Goal: Task Accomplishment & Management: Manage account settings

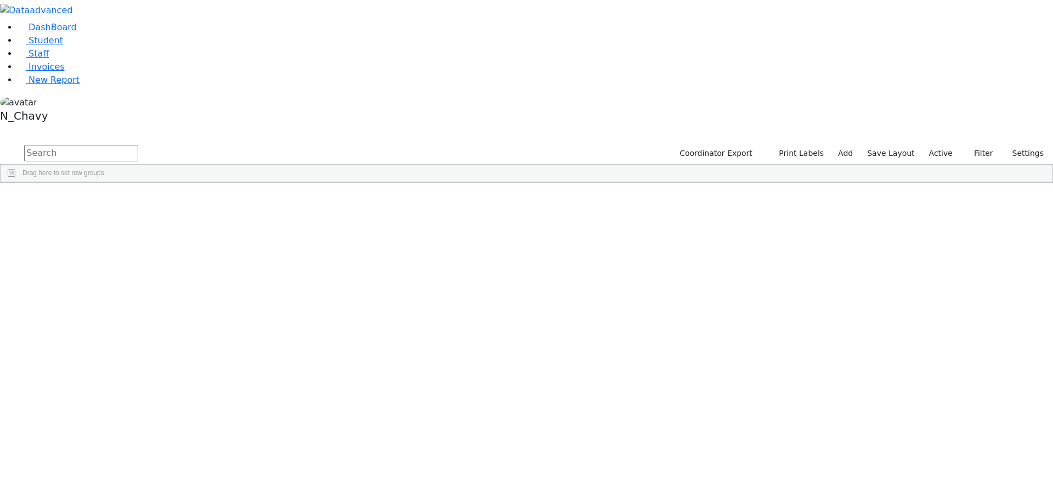
click at [933, 145] on label "Active" at bounding box center [940, 153] width 33 height 17
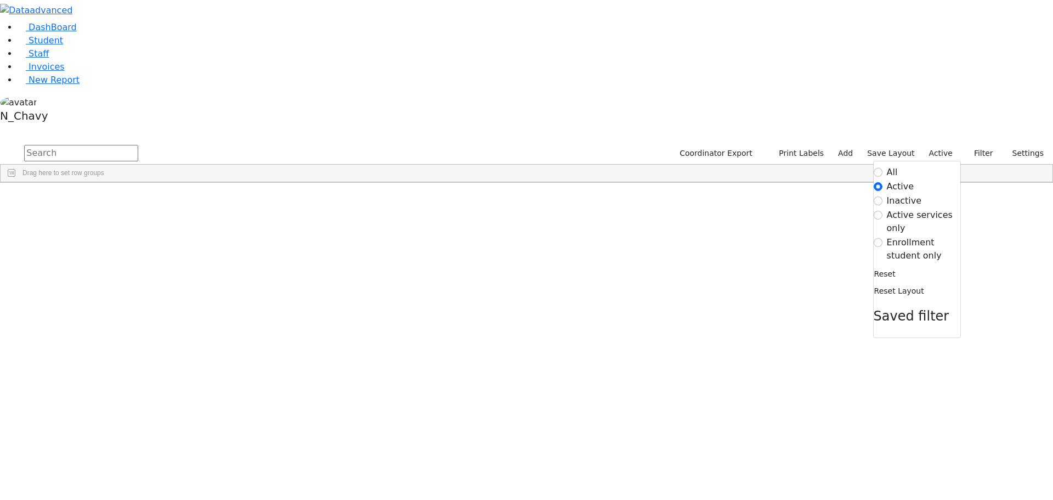
click at [894, 236] on label "Enrollment student only" at bounding box center [923, 249] width 73 height 26
click at [883, 238] on input "Enrollment student only" at bounding box center [878, 242] width 9 height 9
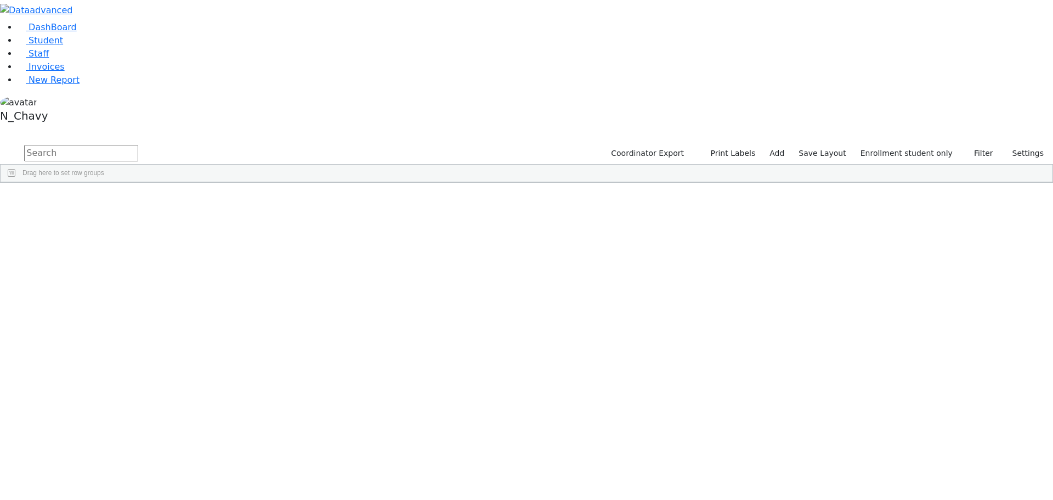
click at [112, 461] on div "Gruber" at bounding box center [84, 468] width 56 height 15
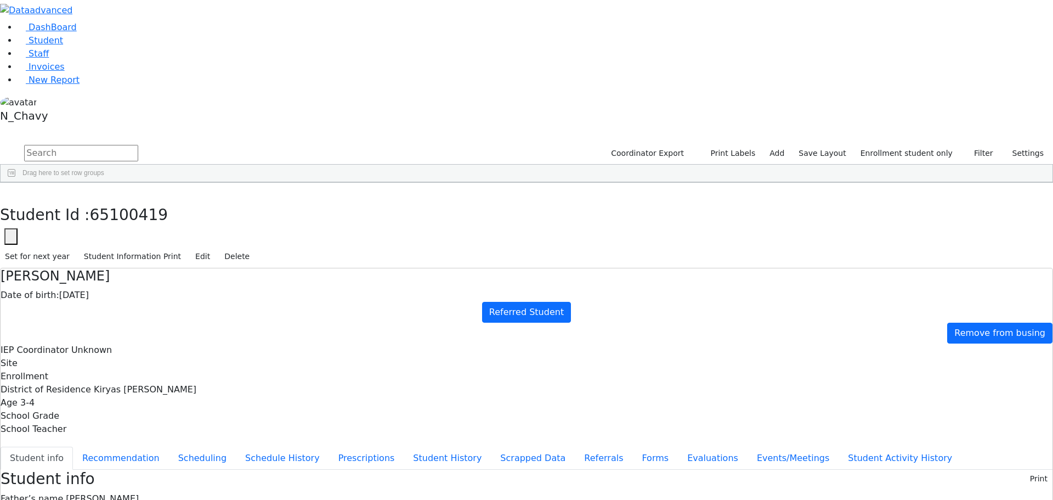
click at [112, 477] on div "Gruber" at bounding box center [84, 484] width 56 height 15
click at [575, 446] on button "Referrals" at bounding box center [604, 457] width 58 height 23
drag, startPoint x: 524, startPoint y: 214, endPoint x: 633, endPoint y: 255, distance: 116.3
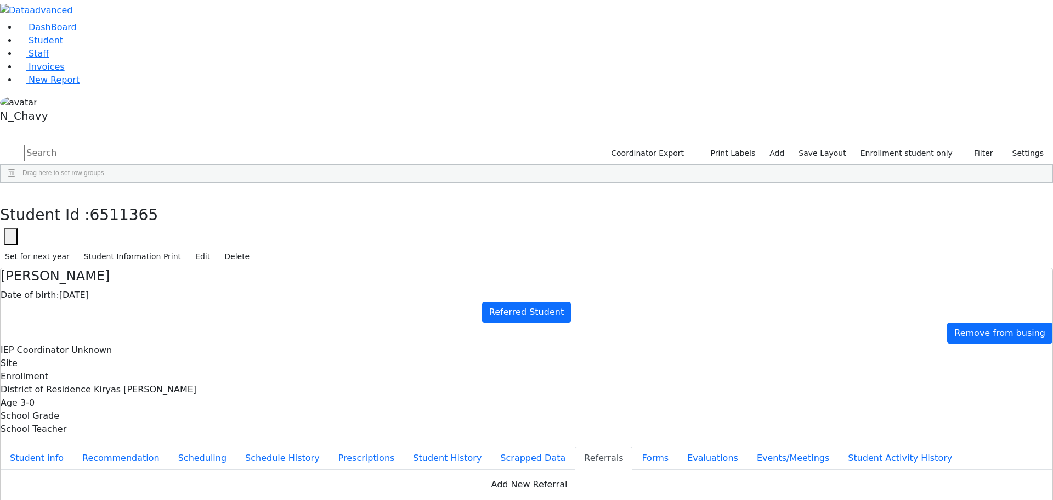
click at [63, 46] on link "Student" at bounding box center [41, 40] width 46 height 10
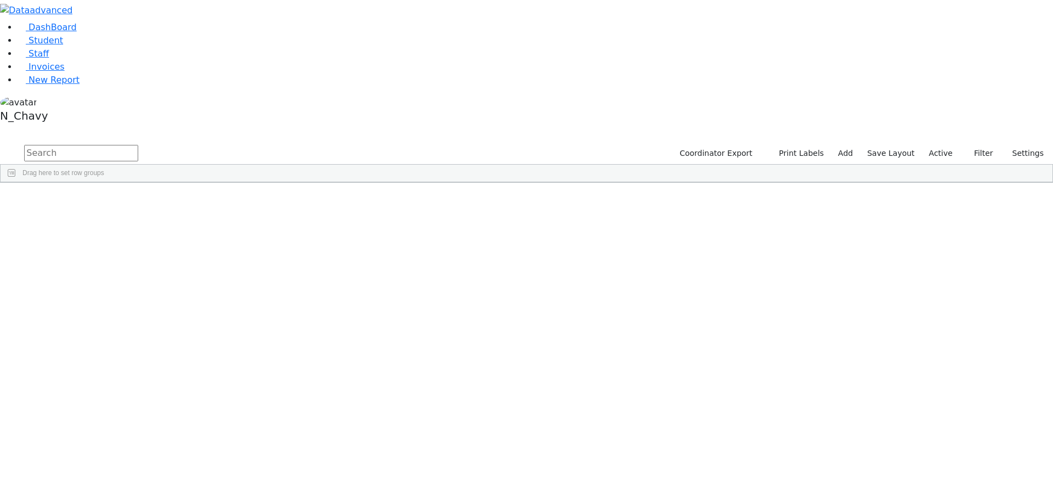
click at [138, 145] on input "text" at bounding box center [81, 153] width 114 height 16
type input "f"
click at [937, 145] on label "Active" at bounding box center [940, 153] width 33 height 17
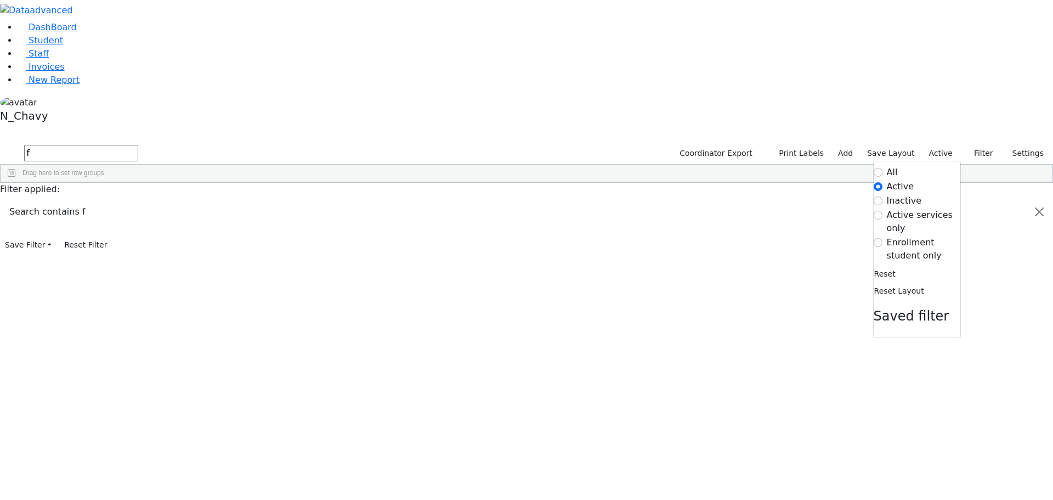
click at [917, 236] on label "Enrollment student only" at bounding box center [923, 249] width 73 height 26
click at [883, 238] on input "Enrollment student only" at bounding box center [878, 242] width 9 height 9
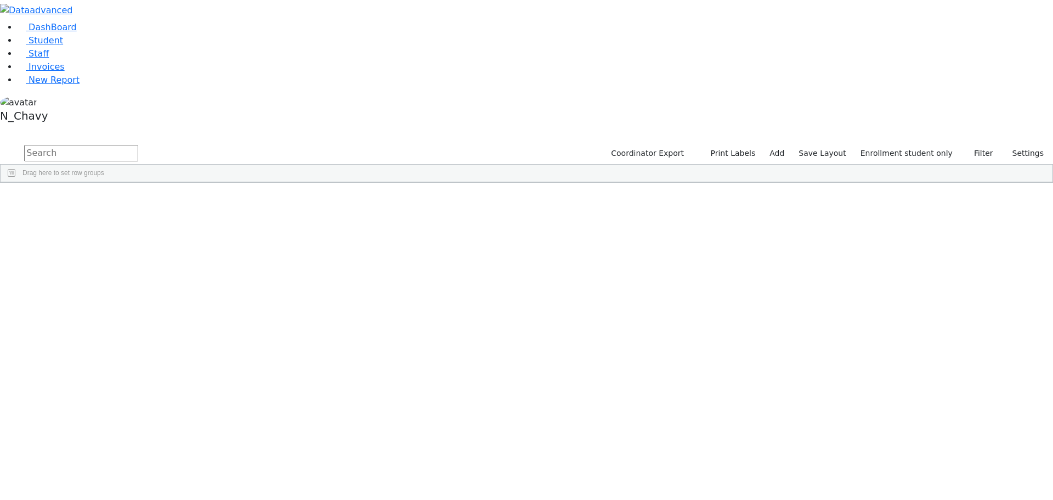
click at [112, 369] on div "Fisher" at bounding box center [84, 376] width 56 height 15
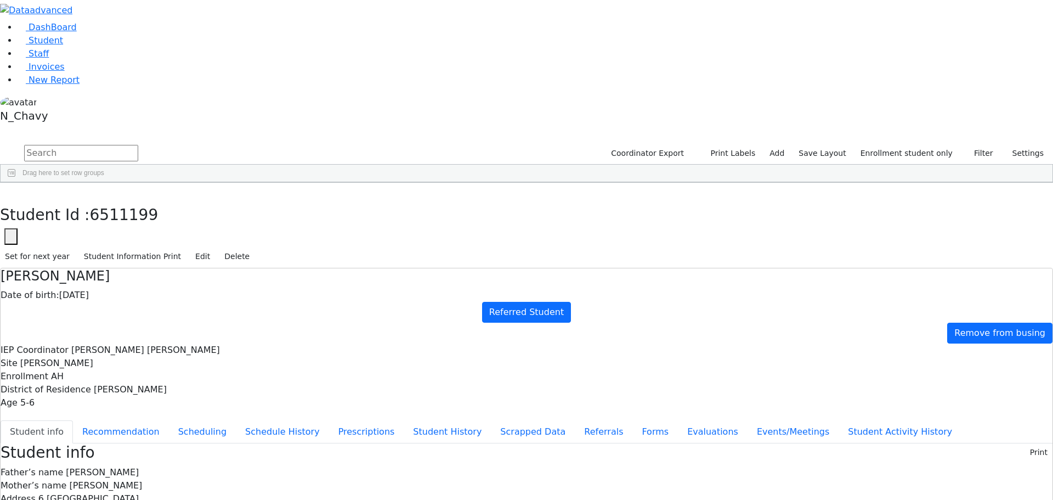
scroll to position [38, 0]
drag, startPoint x: 338, startPoint y: 364, endPoint x: 401, endPoint y: 364, distance: 63.6
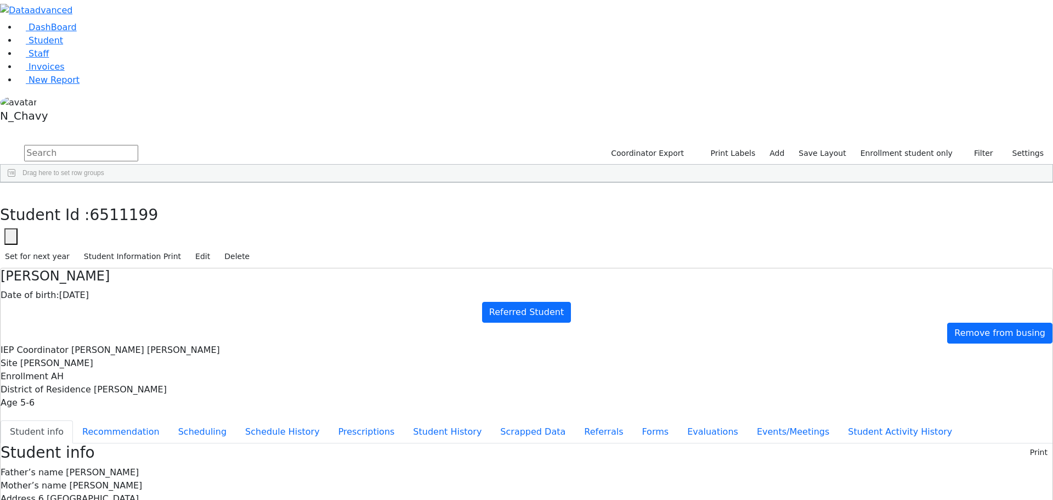
copy div "zfisher8114@gmail.com"
click at [748, 420] on button "Events/Meetings" at bounding box center [793, 431] width 91 height 23
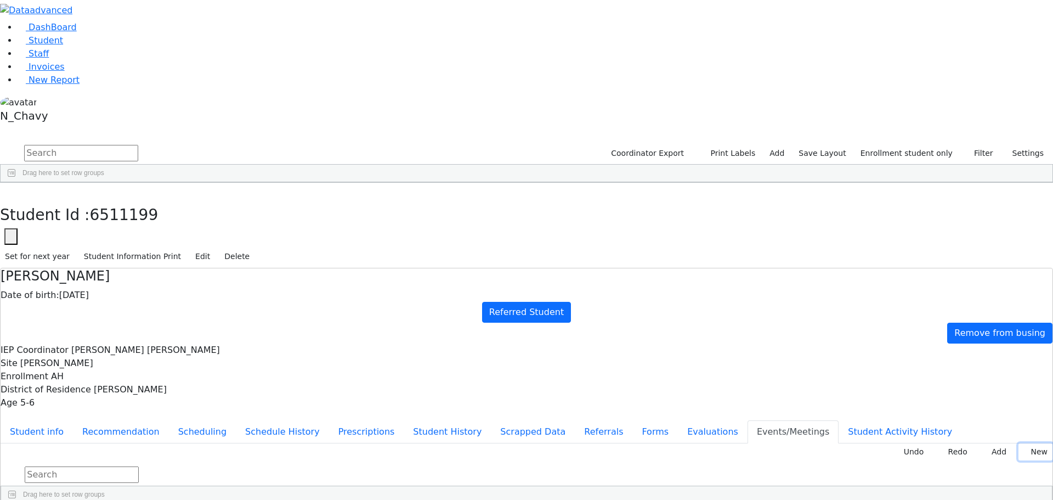
click at [1022, 443] on button "New" at bounding box center [1036, 451] width 34 height 17
type input "2025-09-10"
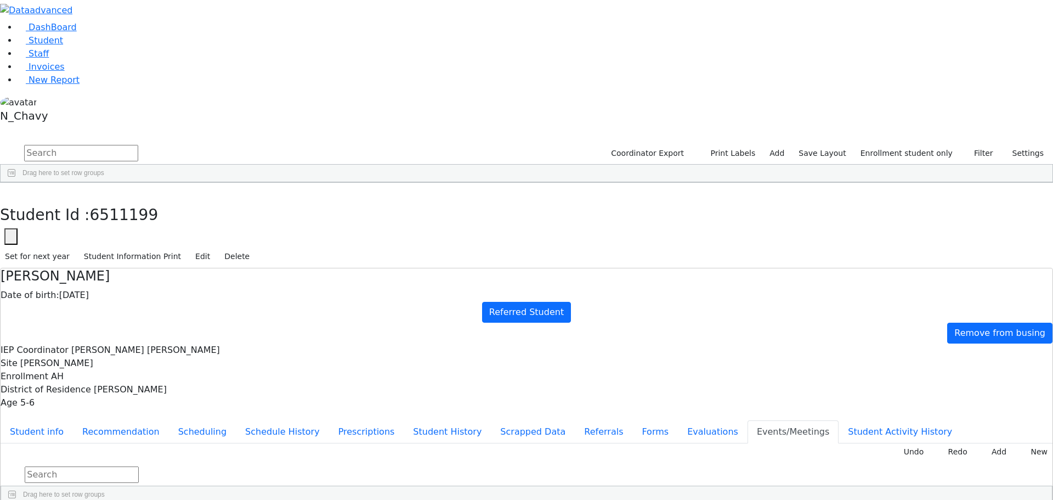
click at [5, 191] on use "button" at bounding box center [5, 191] width 0 height 0
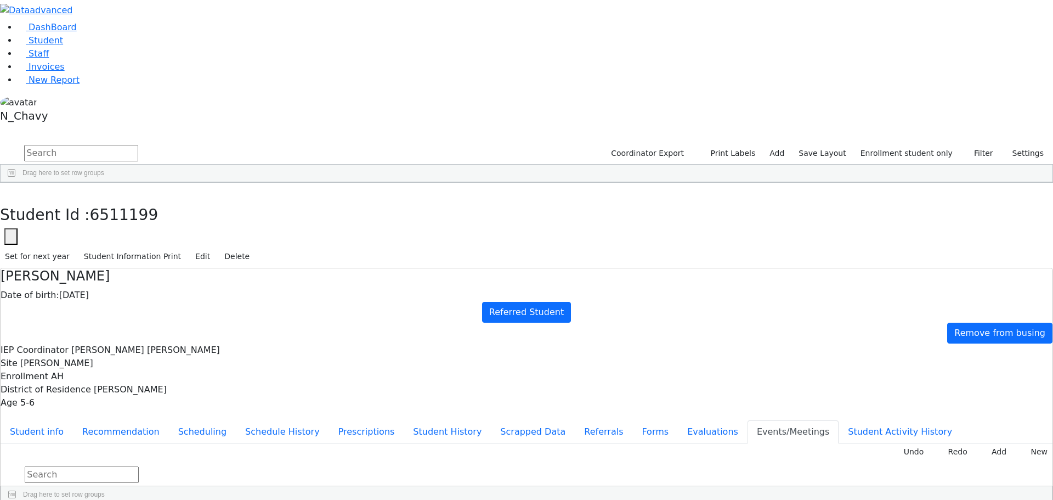
click at [138, 145] on input "text" at bounding box center [81, 153] width 114 height 16
click at [31, 46] on span "Student" at bounding box center [46, 40] width 35 height 10
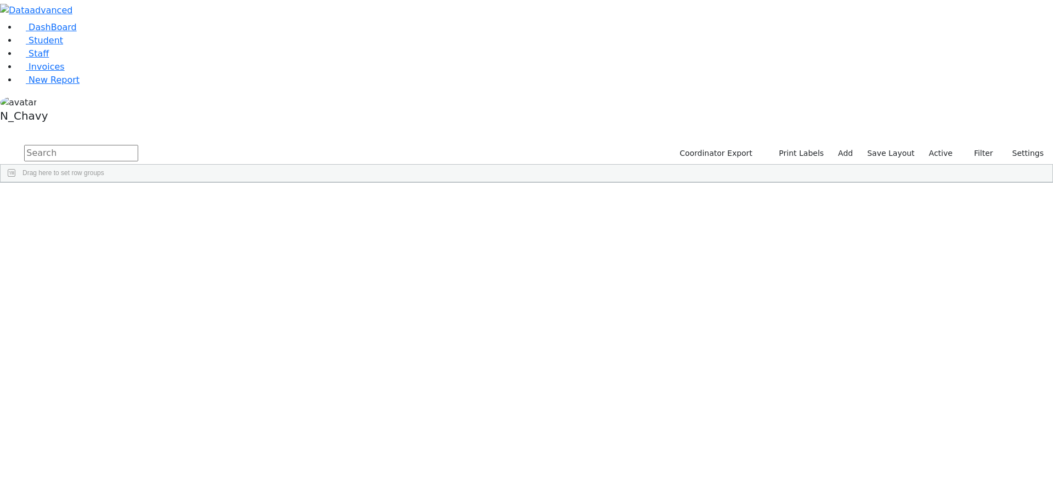
click at [138, 145] on input "text" at bounding box center [81, 153] width 114 height 16
type input "nove"
click at [112, 200] on div "Nove" at bounding box center [84, 207] width 56 height 15
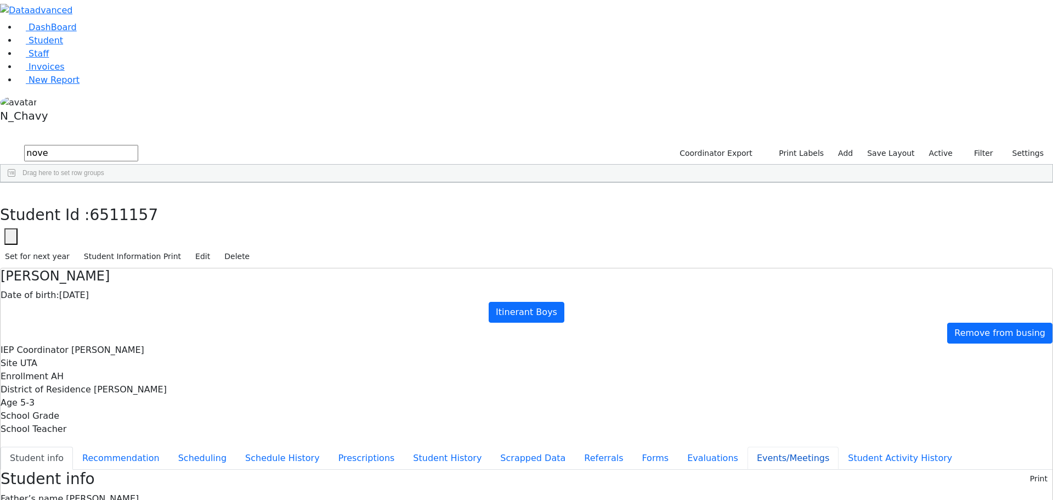
click at [748, 446] on button "Events/Meetings" at bounding box center [793, 457] width 91 height 23
click at [63, 46] on link "Student" at bounding box center [41, 40] width 46 height 10
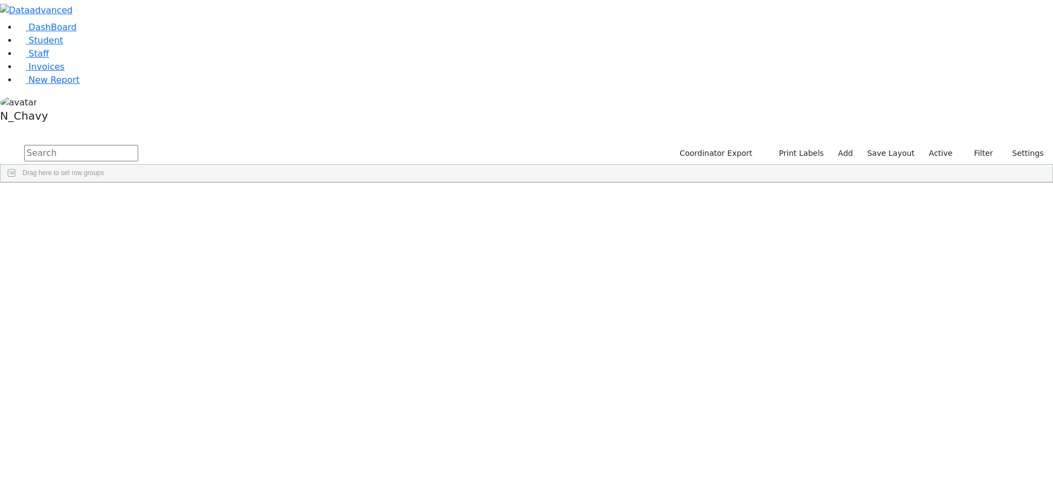
click at [945, 145] on label "Active" at bounding box center [940, 153] width 33 height 17
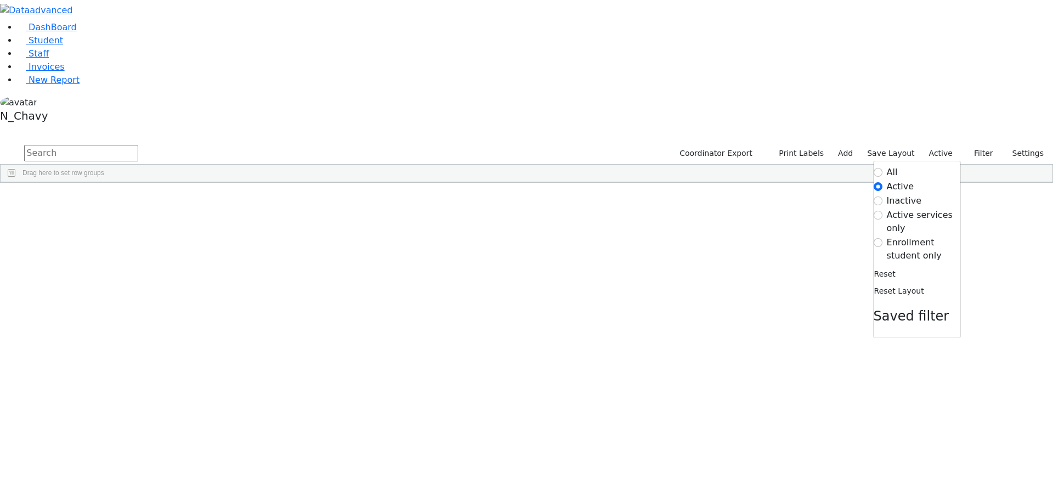
click at [908, 236] on label "Enrollment student only" at bounding box center [923, 249] width 73 height 26
click at [883, 238] on input "Enrollment student only" at bounding box center [878, 242] width 9 height 9
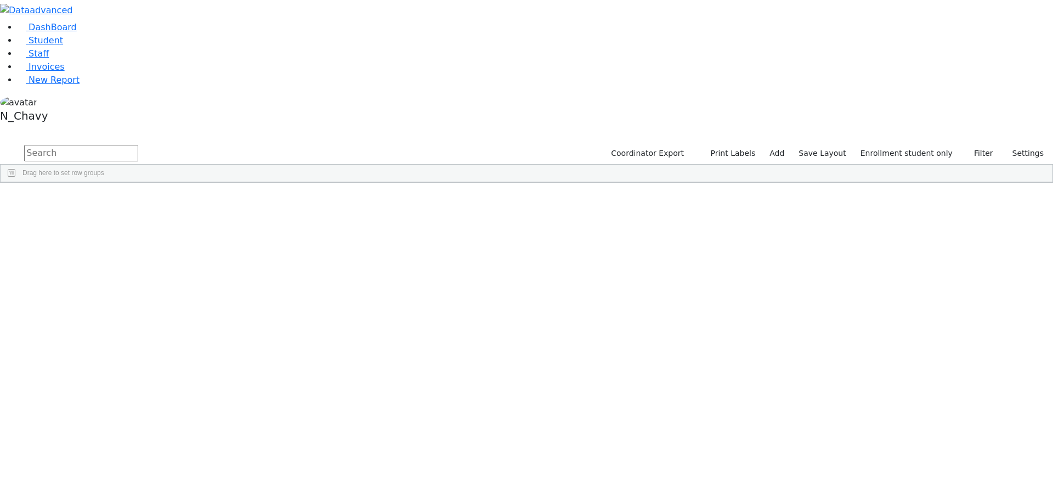
click at [112, 492] on div "Gruber" at bounding box center [84, 499] width 56 height 15
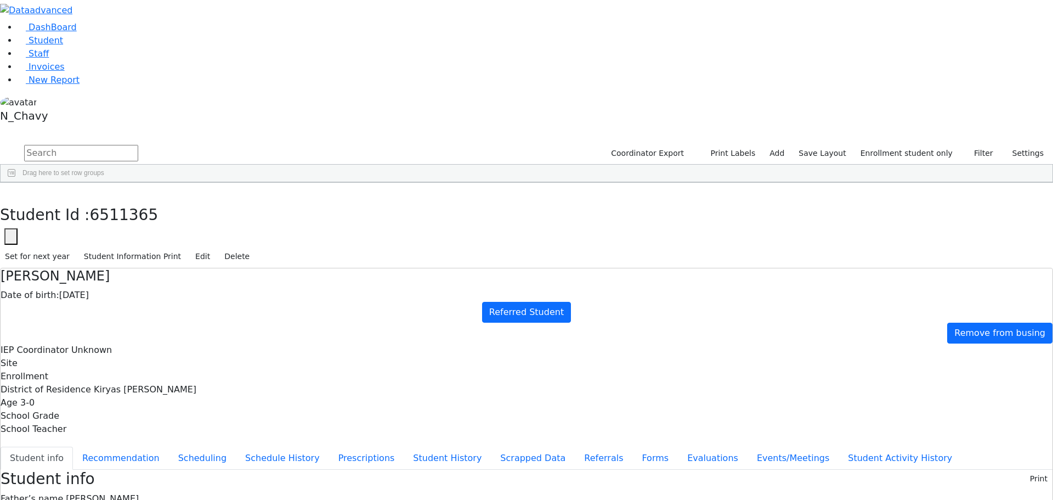
click at [219, 183] on div "Student Id : 6511365 Student Id 6511365 Cancel Save Set for next year Student I…" at bounding box center [526, 226] width 1053 height 86
click at [11, 191] on icon "button" at bounding box center [8, 194] width 6 height 7
click at [112, 369] on div "Fisher" at bounding box center [84, 376] width 56 height 15
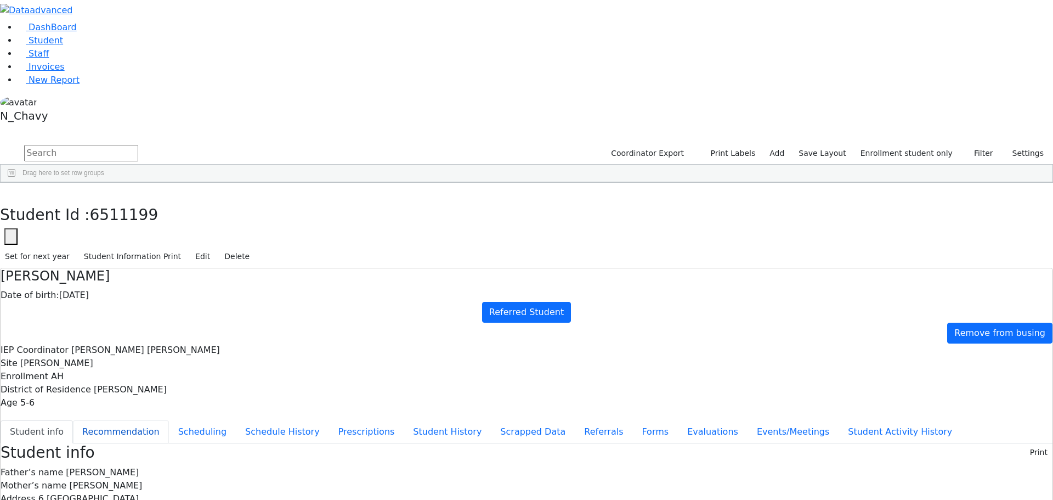
click at [169, 420] on button "Recommendation" at bounding box center [121, 431] width 96 height 23
checkbox input "true"
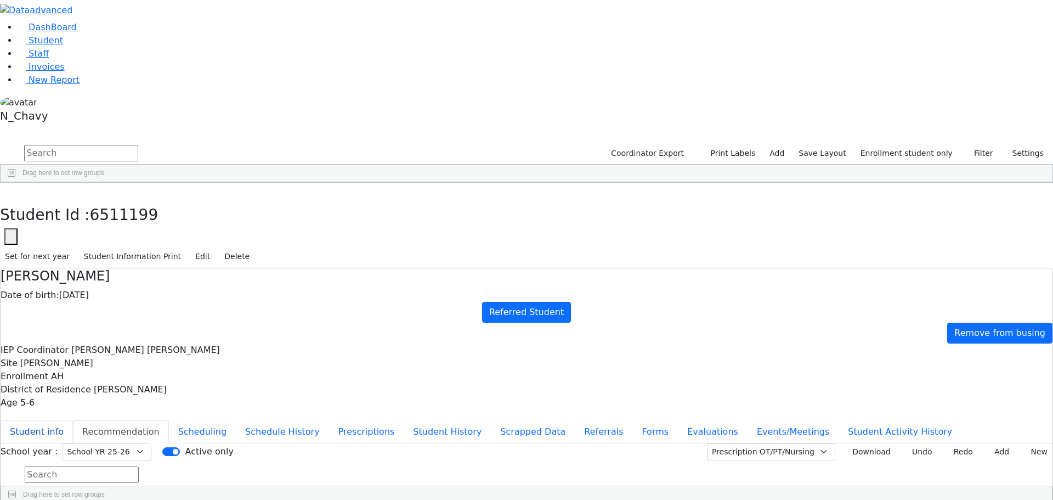
click at [73, 420] on button "Student info" at bounding box center [37, 431] width 72 height 23
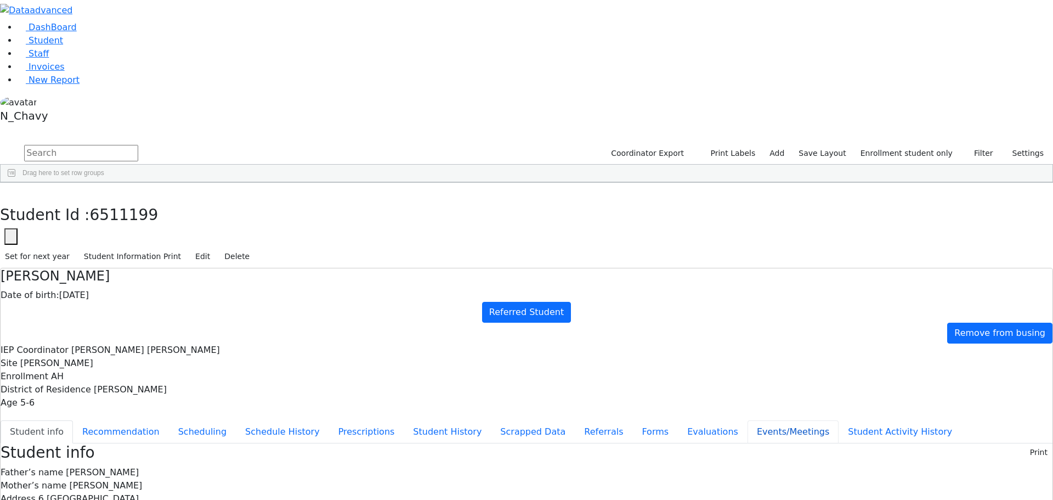
click at [748, 420] on button "Events/Meetings" at bounding box center [793, 431] width 91 height 23
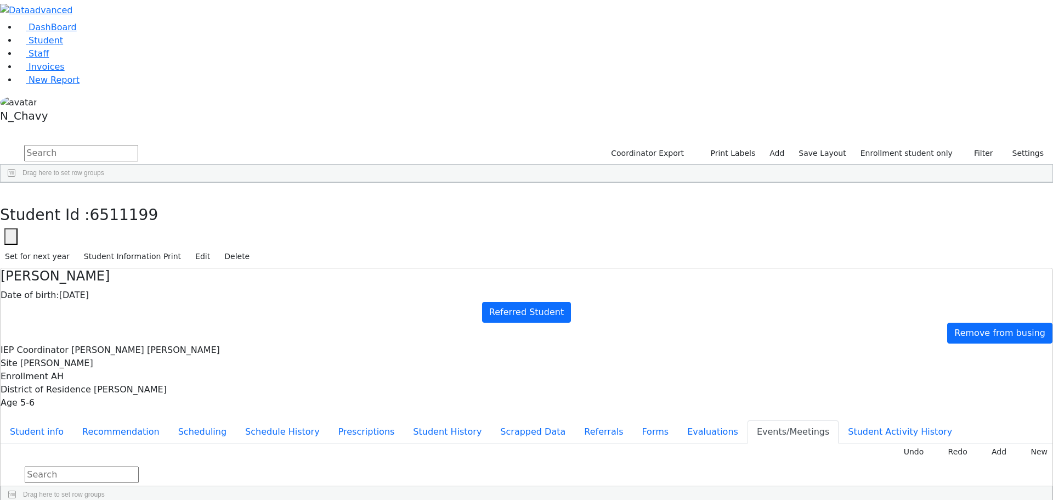
click at [678, 420] on button "Evaluations" at bounding box center [713, 431] width 70 height 23
click at [748, 420] on button "Events/Meetings" at bounding box center [793, 431] width 91 height 23
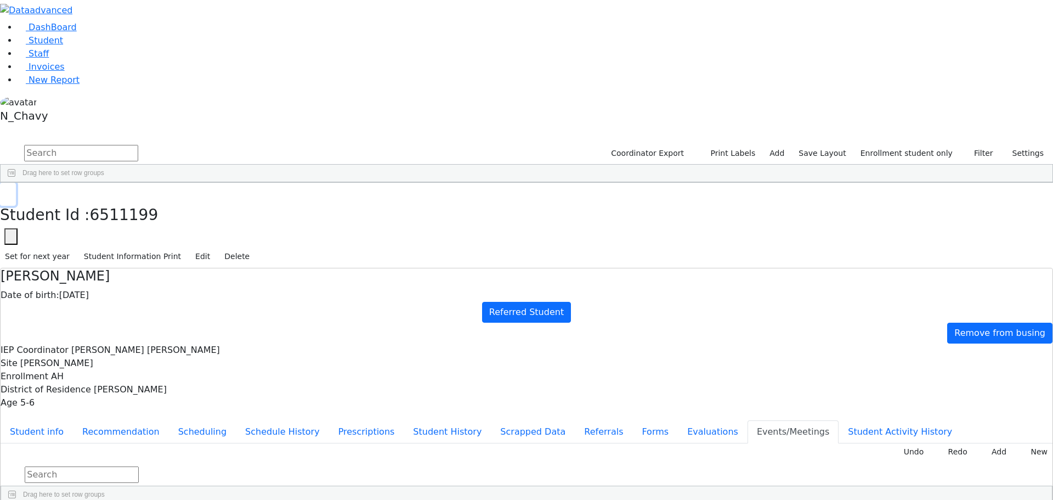
click at [11, 191] on icon "button" at bounding box center [8, 194] width 6 height 7
click at [130, 369] on div "Fisher" at bounding box center [98, 376] width 64 height 15
click at [575, 420] on button "Referrals" at bounding box center [604, 431] width 58 height 23
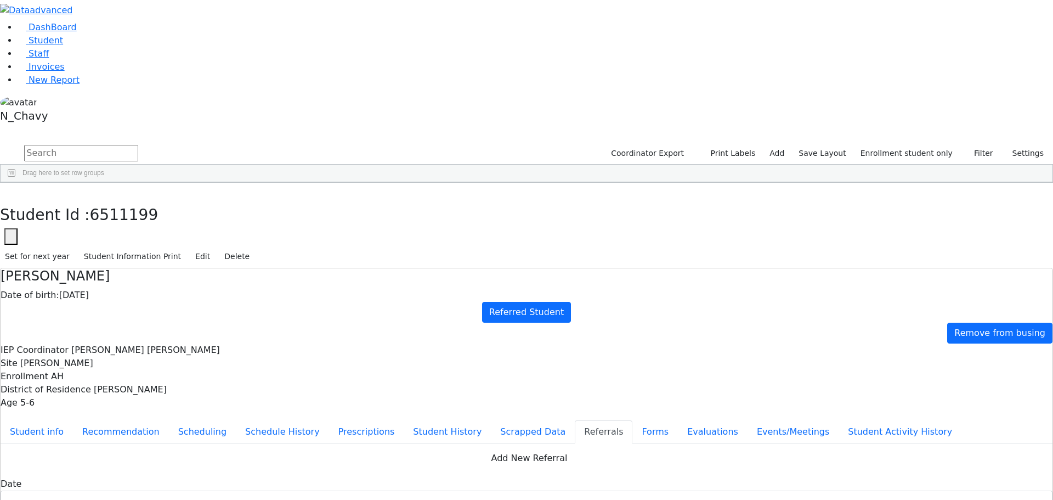
copy div "Gedalye has auditory processing difficulty. Gedalye is being referred to the Ki…"
click at [63, 46] on link "Student" at bounding box center [41, 40] width 46 height 10
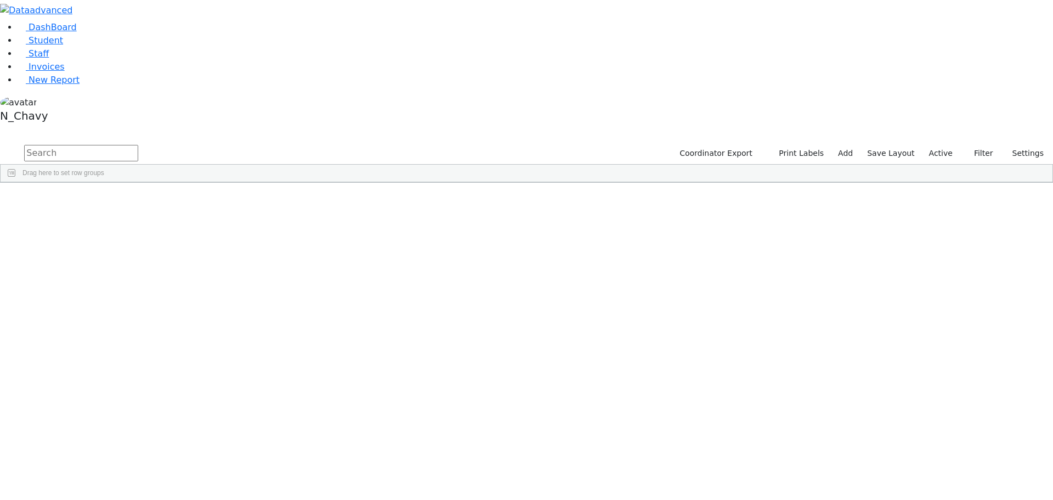
click at [138, 145] on input "text" at bounding box center [81, 153] width 114 height 16
click at [42, 59] on link "Staff" at bounding box center [33, 53] width 31 height 10
click at [138, 145] on input "text" at bounding box center [81, 153] width 114 height 16
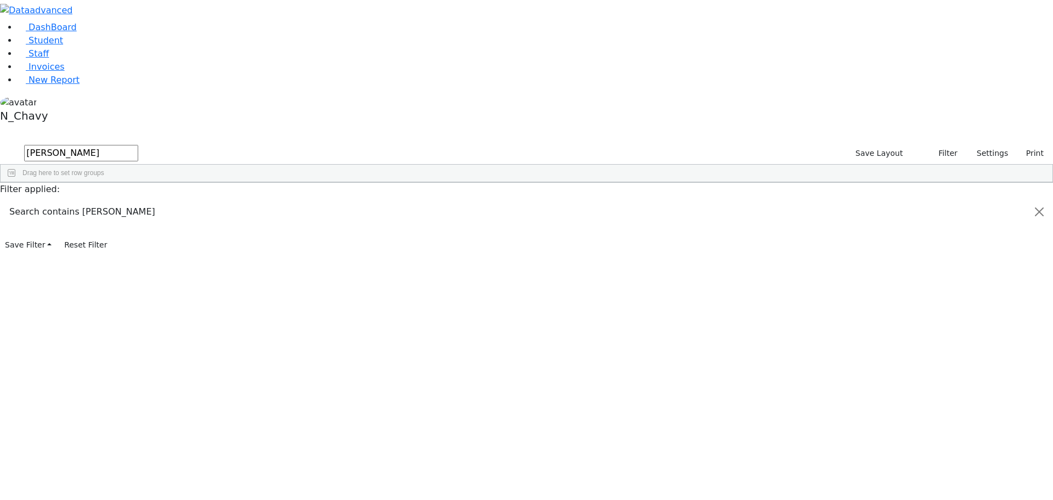
type input "[PERSON_NAME]"
click at [127, 200] on div "[PERSON_NAME] [PERSON_NAME]" at bounding box center [94, 207] width 65 height 15
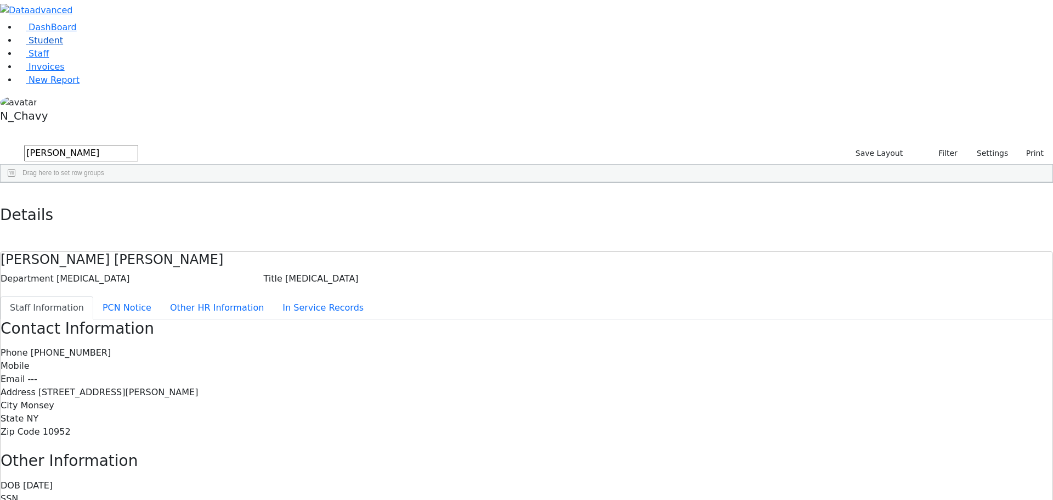
click at [31, 46] on span "Student" at bounding box center [46, 40] width 35 height 10
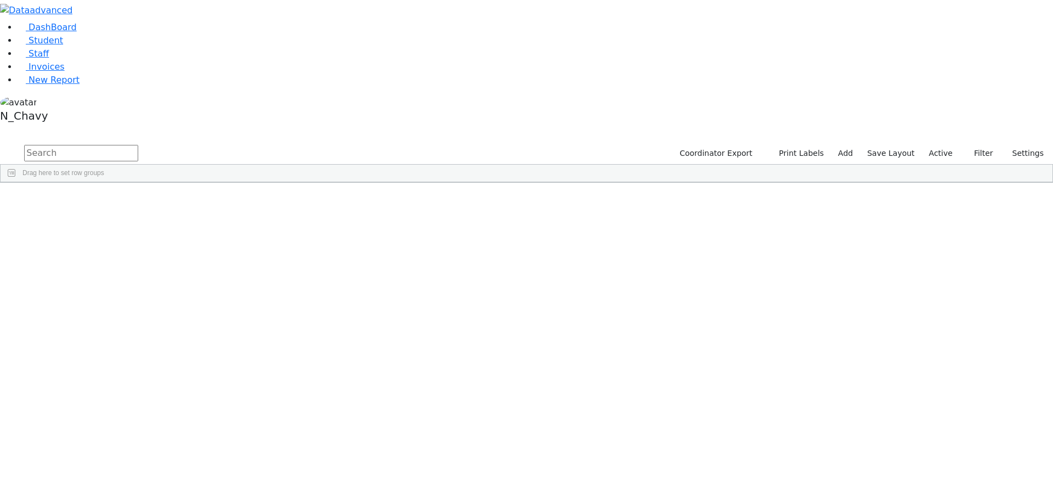
drag, startPoint x: 935, startPoint y: 49, endPoint x: 930, endPoint y: 54, distance: 7.0
click at [935, 145] on label "Active" at bounding box center [940, 153] width 33 height 17
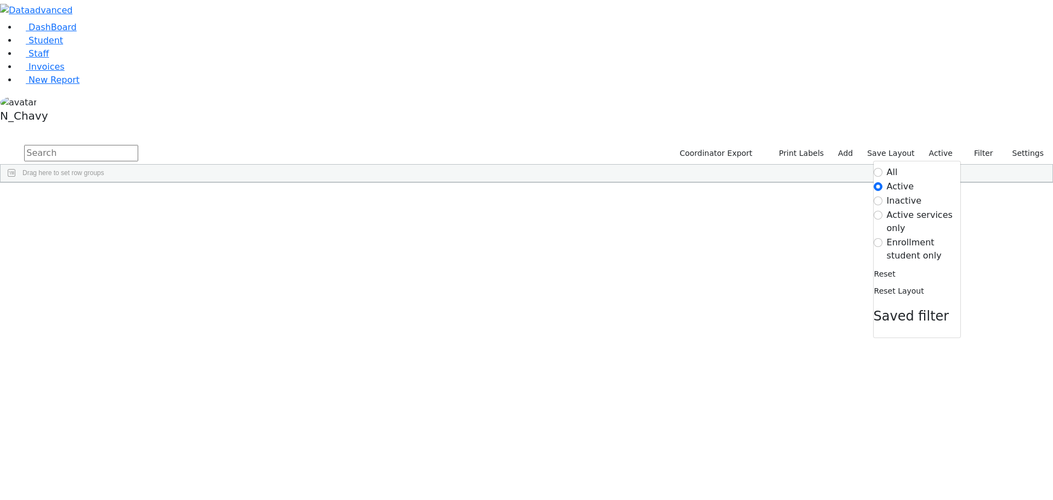
click at [906, 236] on label "Enrollment student only" at bounding box center [923, 249] width 73 height 26
click at [883, 238] on input "Enrollment student only" at bounding box center [878, 242] width 9 height 9
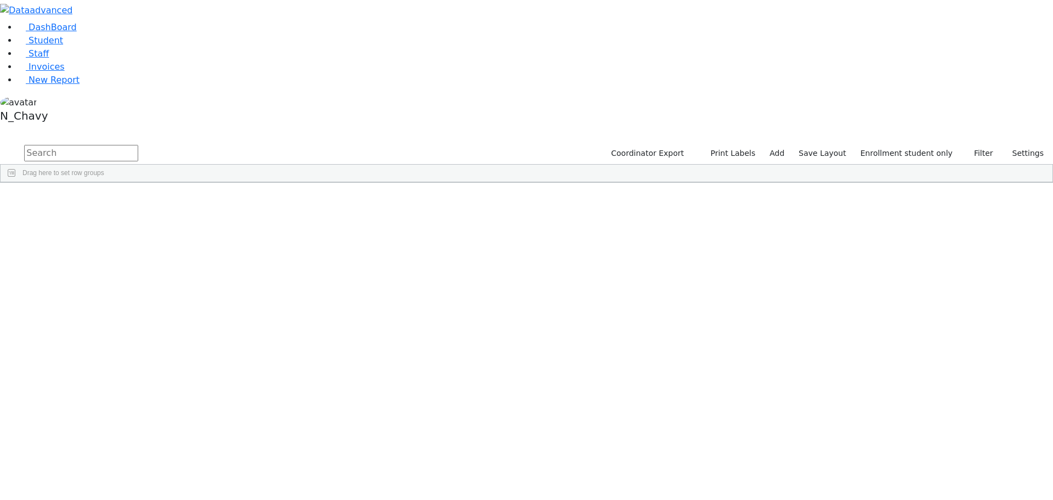
click at [112, 369] on div "[PERSON_NAME]" at bounding box center [84, 376] width 56 height 15
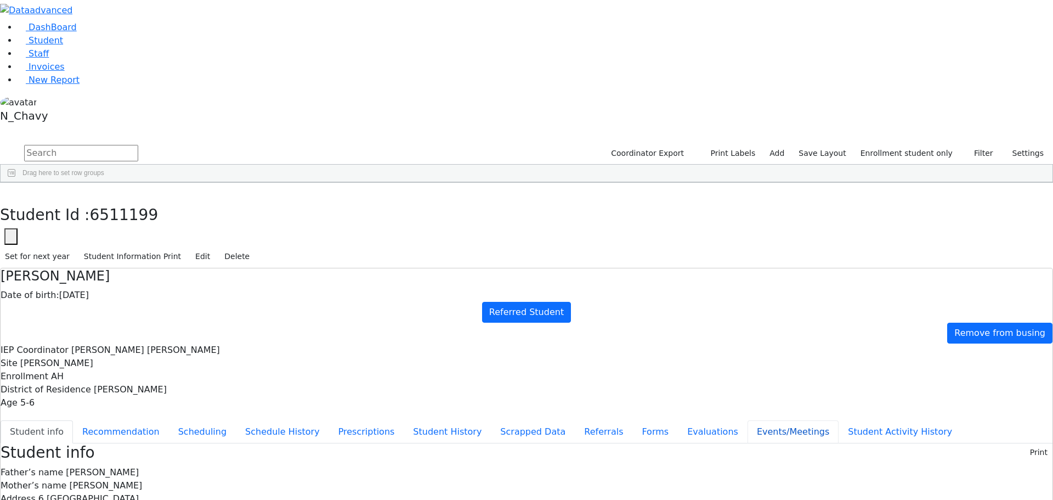
click at [748, 420] on button "Events/Meetings" at bounding box center [793, 431] width 91 height 23
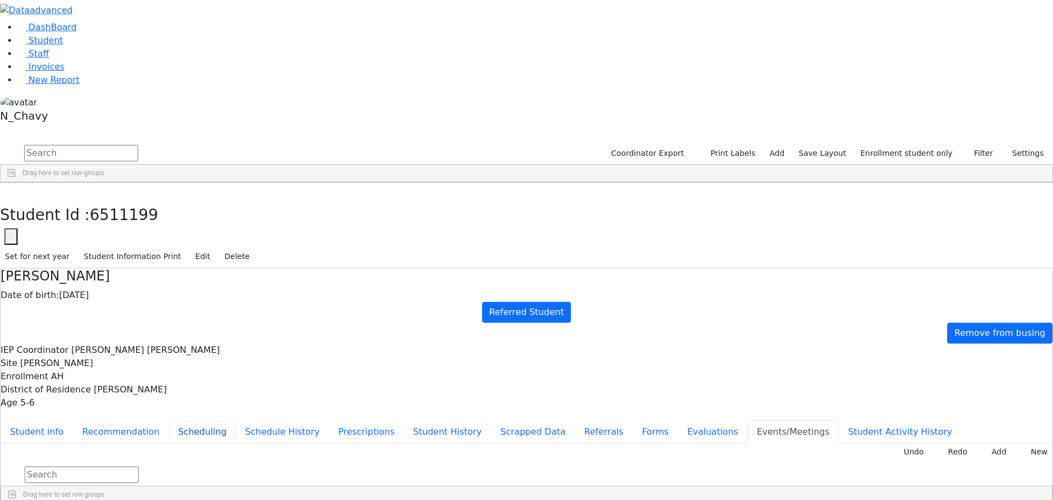
click at [236, 420] on button "Scheduling" at bounding box center [202, 431] width 67 height 23
click at [151, 443] on select "Select School YR Summer YR 25 School YR 25-26 Summer YR 25 School YR 24-25 Summ…" at bounding box center [106, 451] width 89 height 17
select select "210"
click at [151, 443] on select "Select School YR Summer YR 25 School YR 25-26 Summer YR 25 School YR 24-25 Summ…" at bounding box center [106, 451] width 89 height 17
click at [40, 46] on span "Student" at bounding box center [46, 40] width 35 height 10
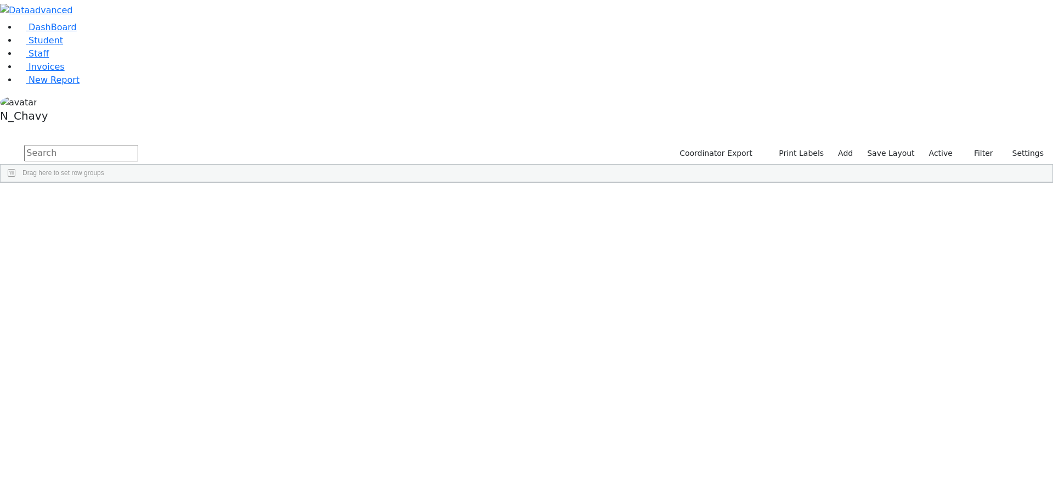
click at [945, 145] on label "Active" at bounding box center [940, 153] width 33 height 17
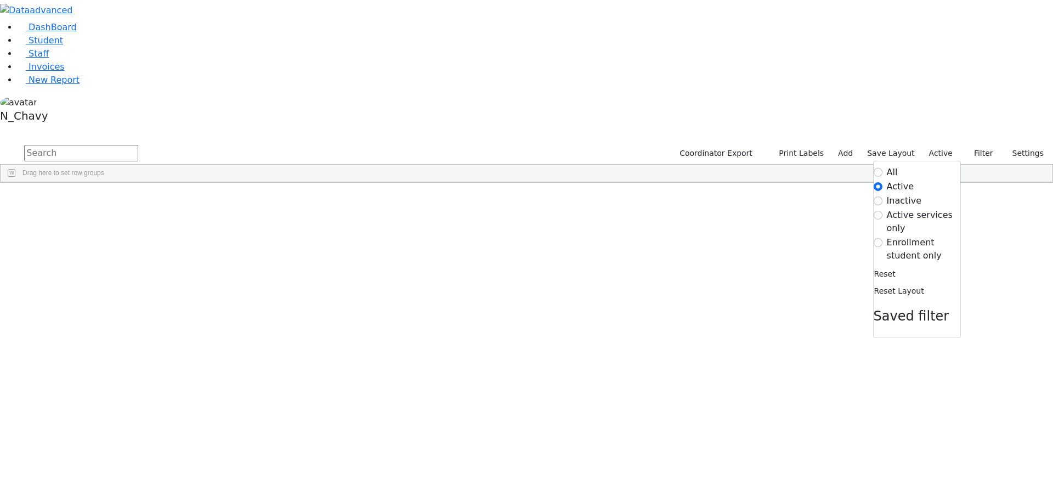
click at [906, 194] on label "Inactive" at bounding box center [904, 200] width 35 height 13
click at [883, 196] on input "Inactive" at bounding box center [878, 200] width 9 height 9
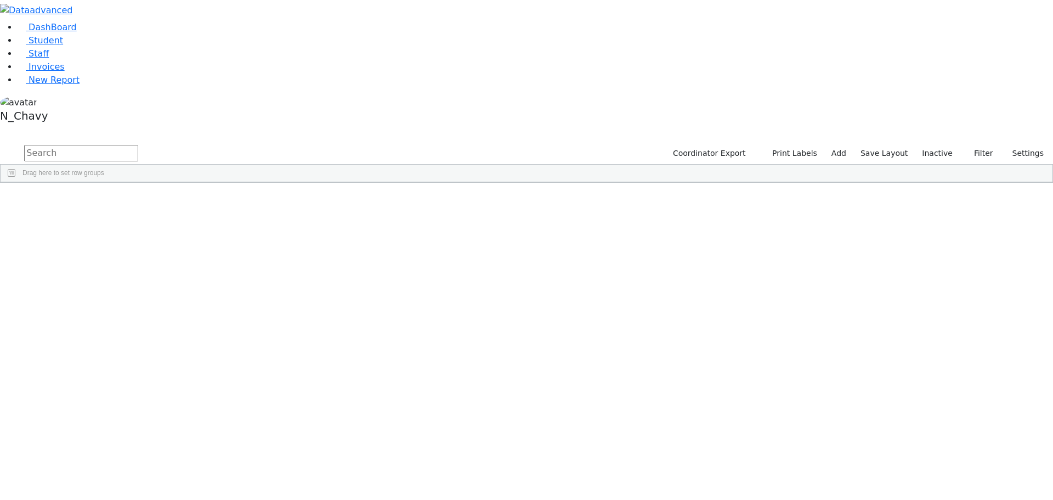
click at [138, 145] on input "text" at bounding box center [81, 153] width 114 height 16
type input "libby mann"
click at [112, 200] on div "Mann" at bounding box center [84, 207] width 56 height 15
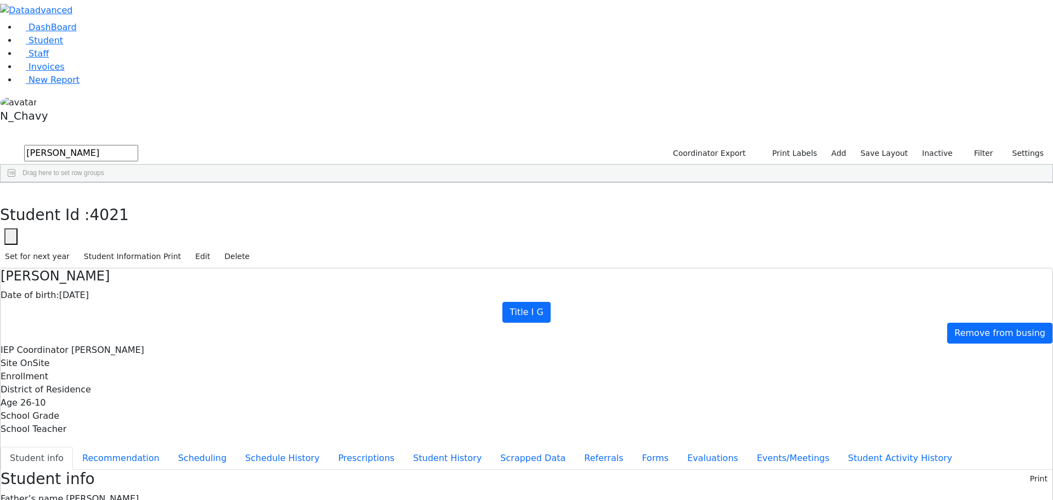
drag, startPoint x: 427, startPoint y: 185, endPoint x: 575, endPoint y: 189, distance: 148.2
click at [169, 446] on button "Recommendation" at bounding box center [121, 457] width 96 height 23
checkbox input "true"
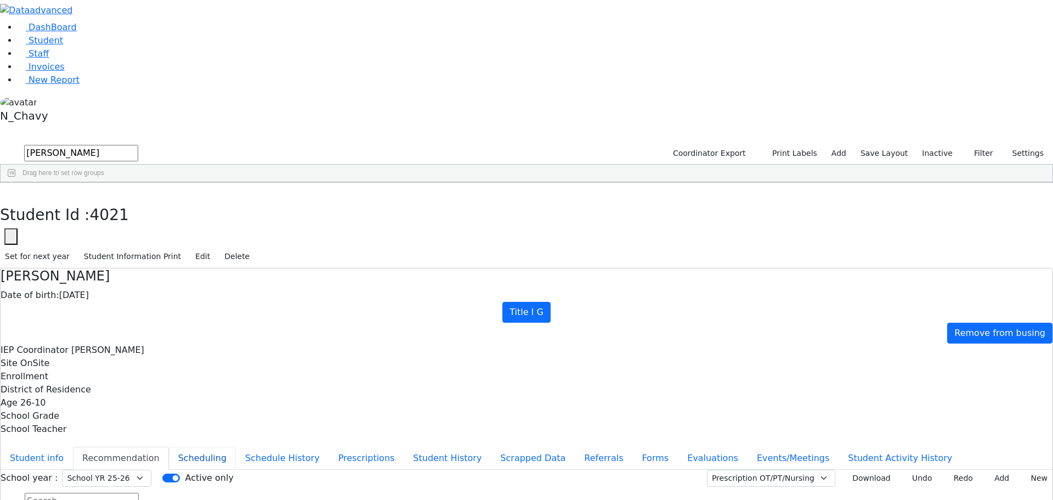
click at [236, 446] on button "Scheduling" at bounding box center [202, 457] width 67 height 23
click at [258, 446] on button "Schedule History" at bounding box center [282, 457] width 93 height 23
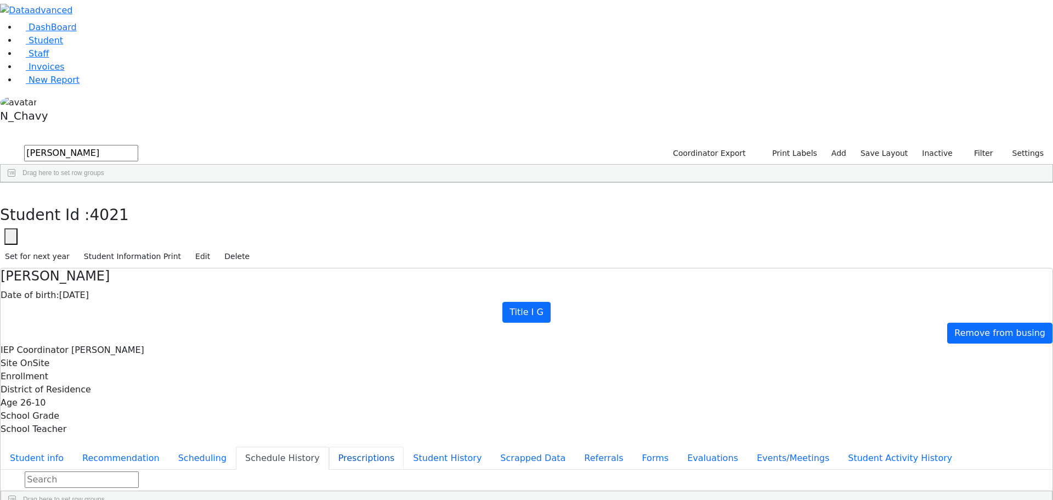
click at [329, 446] on button "Prescriptions" at bounding box center [366, 457] width 75 height 23
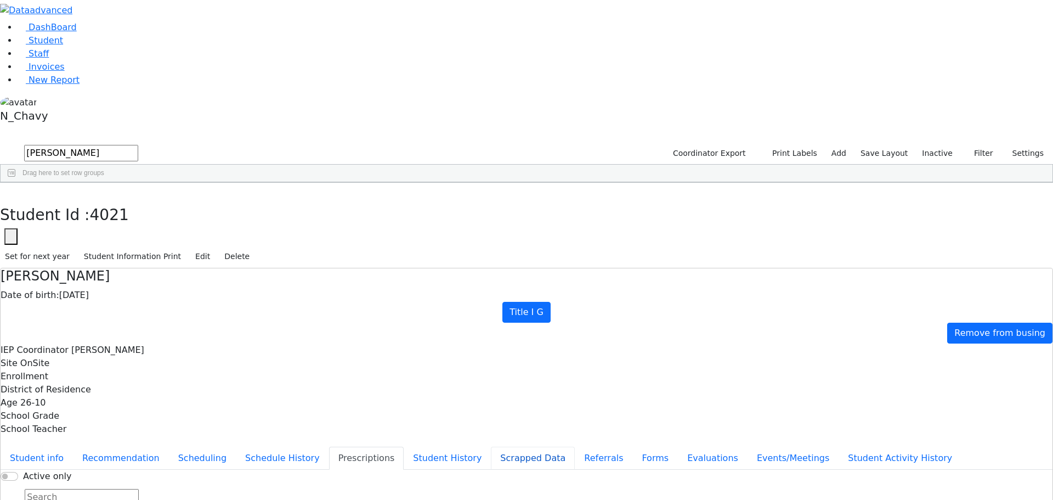
click at [491, 446] on button "Scrapped Data" at bounding box center [533, 457] width 84 height 23
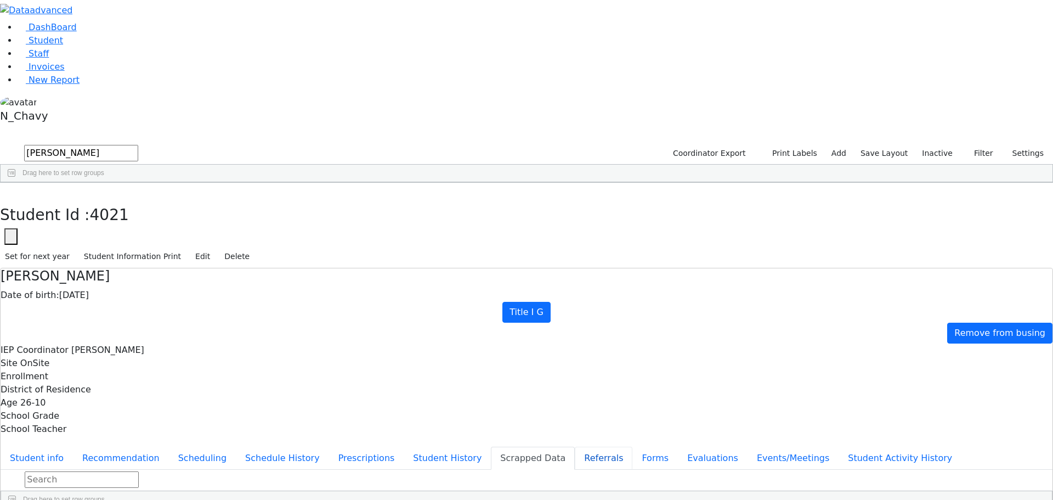
click at [575, 446] on button "Referrals" at bounding box center [604, 457] width 58 height 23
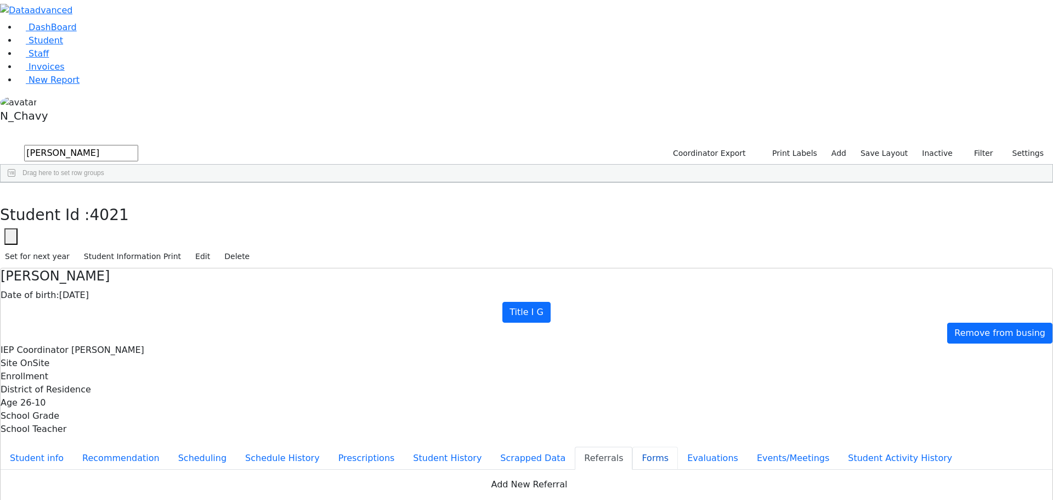
click at [632, 446] on button "Forms" at bounding box center [655, 457] width 46 height 23
type input "Mrs. Mrs. Mann"
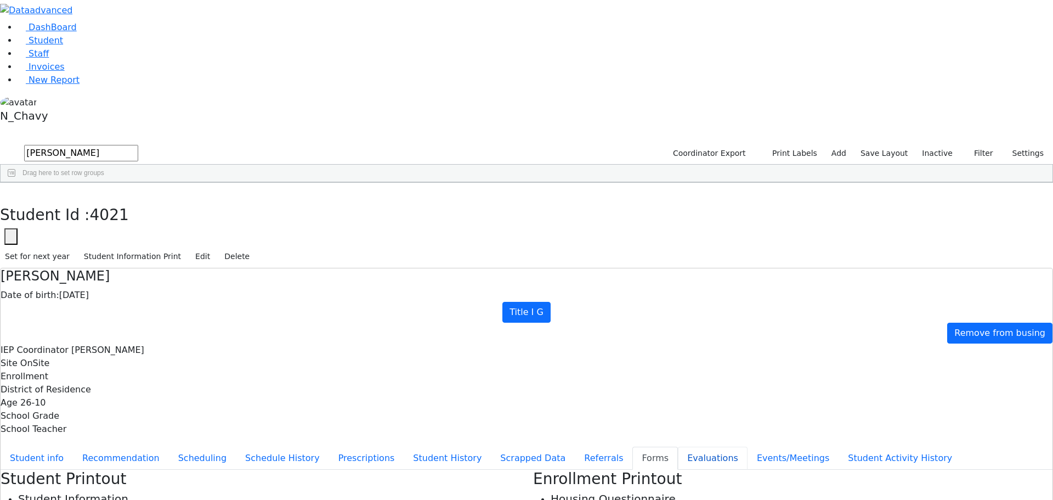
click at [678, 446] on button "Evaluations" at bounding box center [713, 457] width 70 height 23
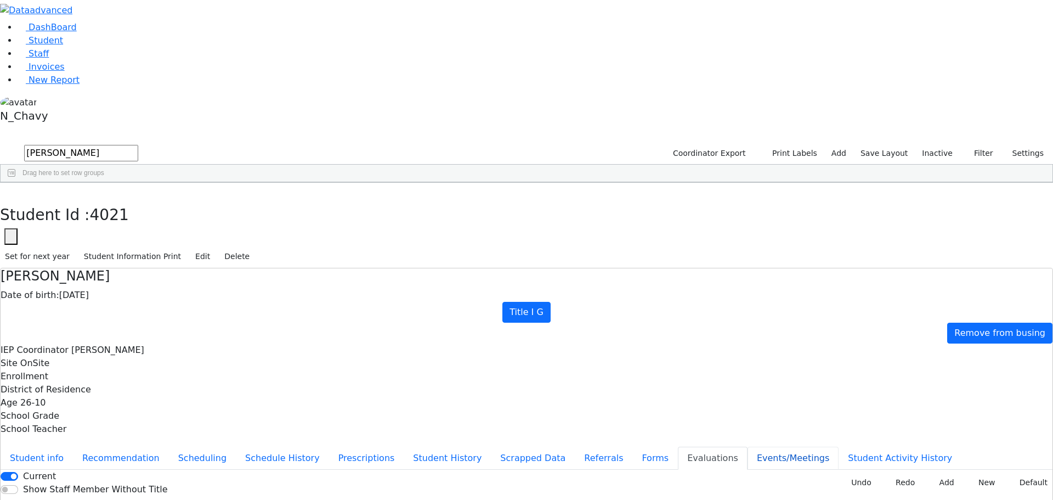
click at [748, 446] on button "Events/Meetings" at bounding box center [793, 457] width 91 height 23
click at [839, 446] on button "Student Activity History" at bounding box center [900, 457] width 123 height 23
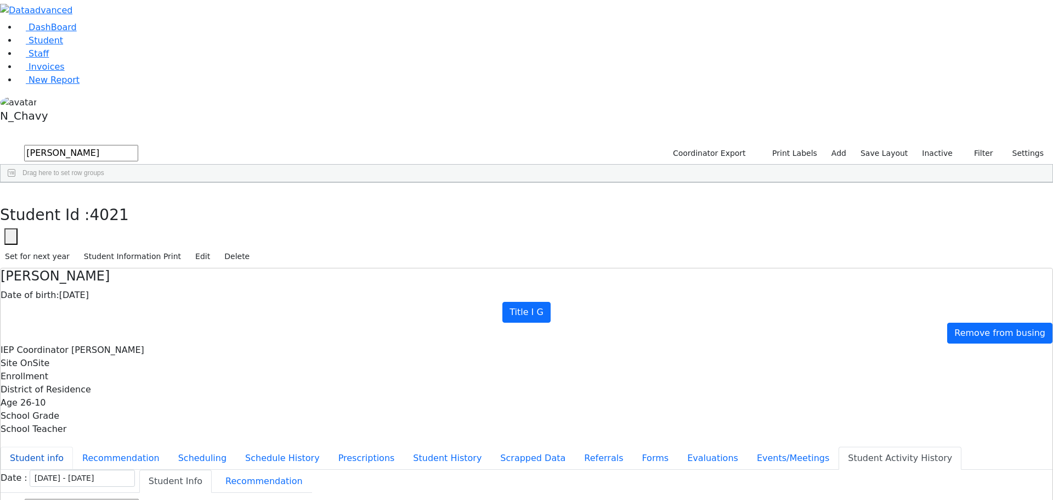
click at [73, 446] on button "Student info" at bounding box center [37, 457] width 72 height 23
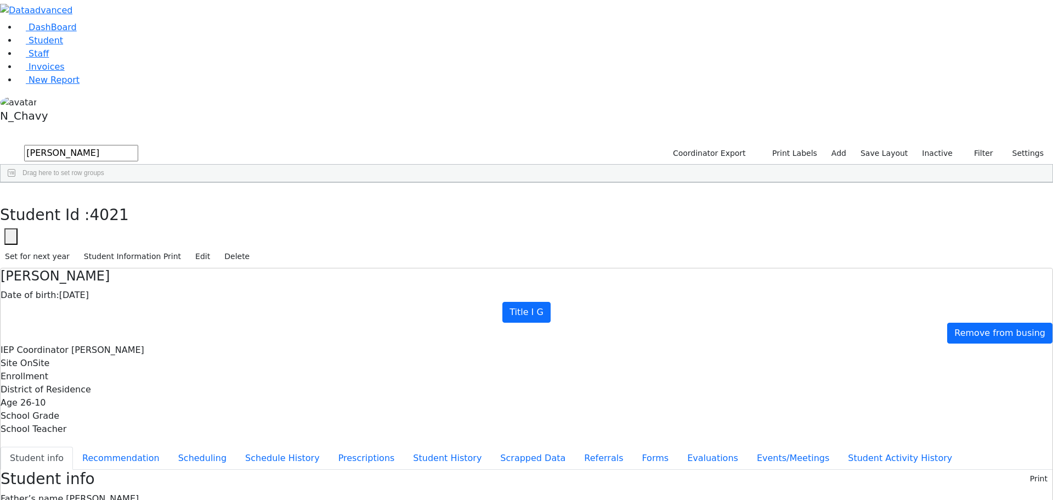
scroll to position [8, 0]
drag, startPoint x: 426, startPoint y: 263, endPoint x: 488, endPoint y: 264, distance: 62.5
drag, startPoint x: 203, startPoint y: 18, endPoint x: 195, endPoint y: 19, distance: 8.2
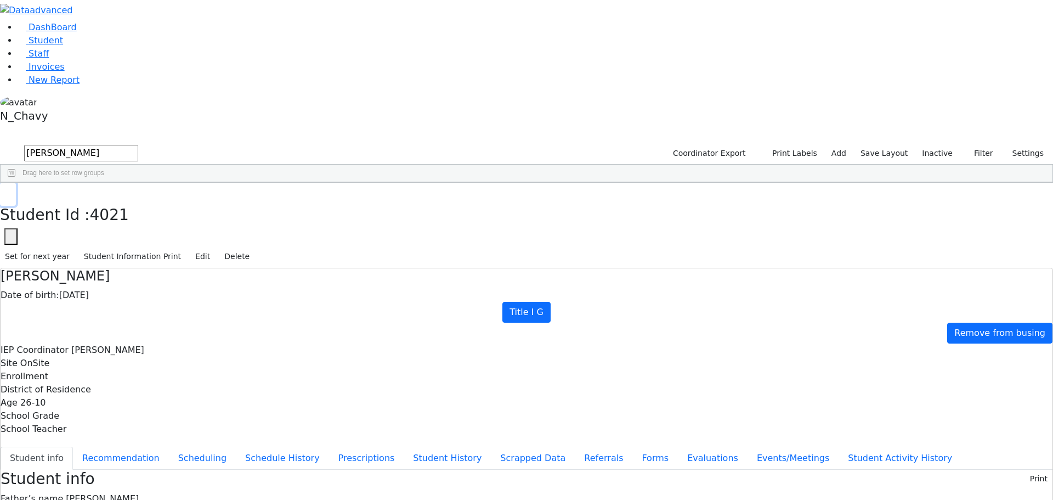
click at [16, 183] on button "button" at bounding box center [8, 194] width 16 height 23
click at [321, 200] on div "[PERSON_NAME]" at bounding box center [288, 207] width 65 height 15
click at [215, 248] on button "Edit" at bounding box center [202, 256] width 25 height 17
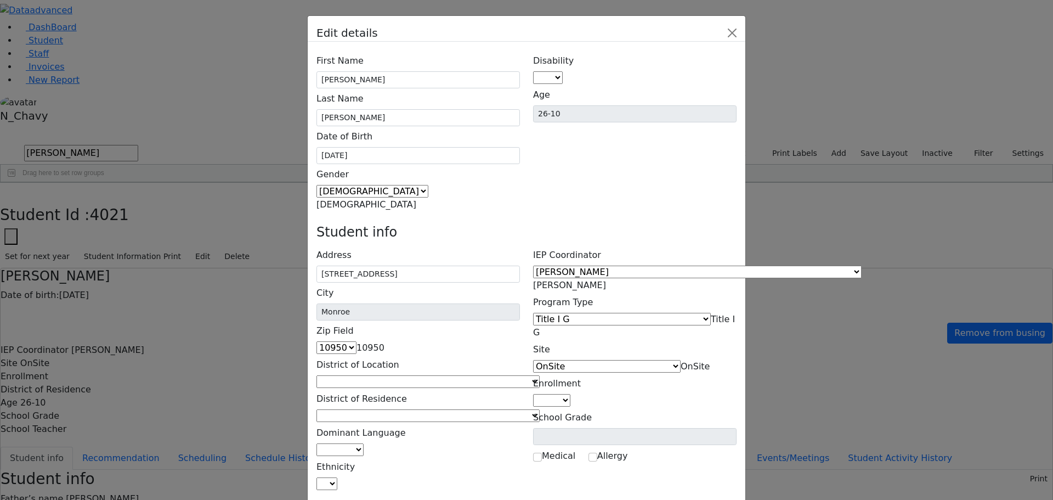
type input "G"
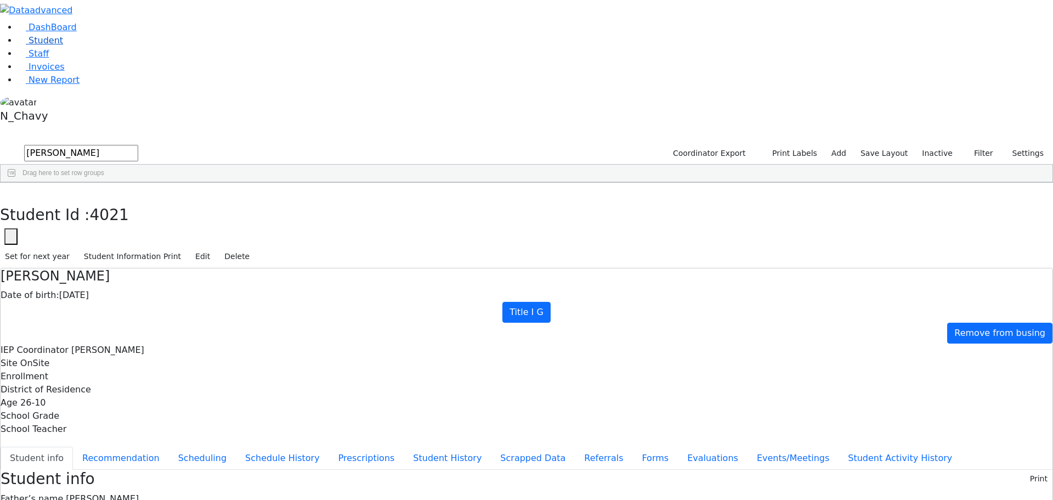
click at [63, 46] on link "Student" at bounding box center [41, 40] width 46 height 10
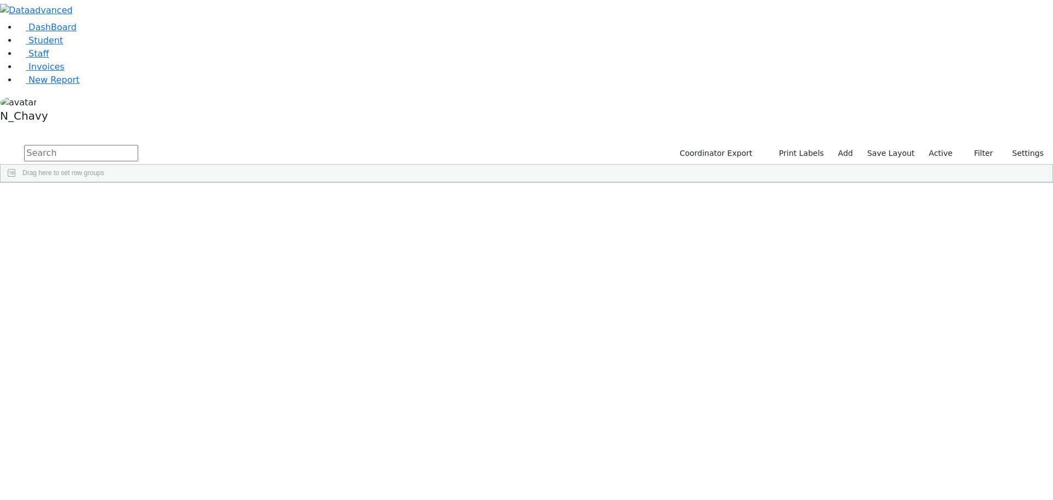
click at [138, 145] on input "text" at bounding box center [81, 153] width 114 height 16
type input "berko"
click at [112, 262] on div "[PERSON_NAME]" at bounding box center [84, 269] width 56 height 15
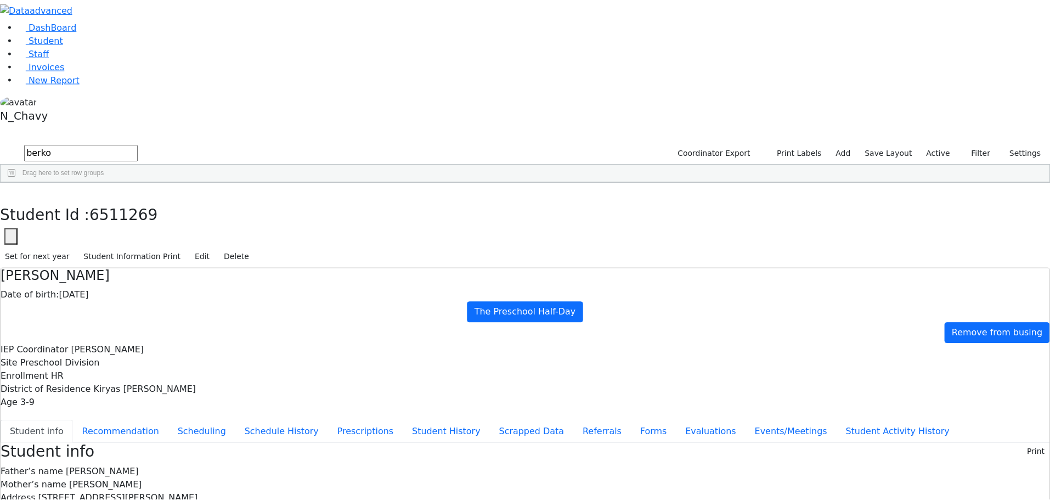
scroll to position [14, 0]
drag, startPoint x: 427, startPoint y: 200, endPoint x: 547, endPoint y: 200, distance: 119.6
drag, startPoint x: 428, startPoint y: 185, endPoint x: 593, endPoint y: 185, distance: 165.6
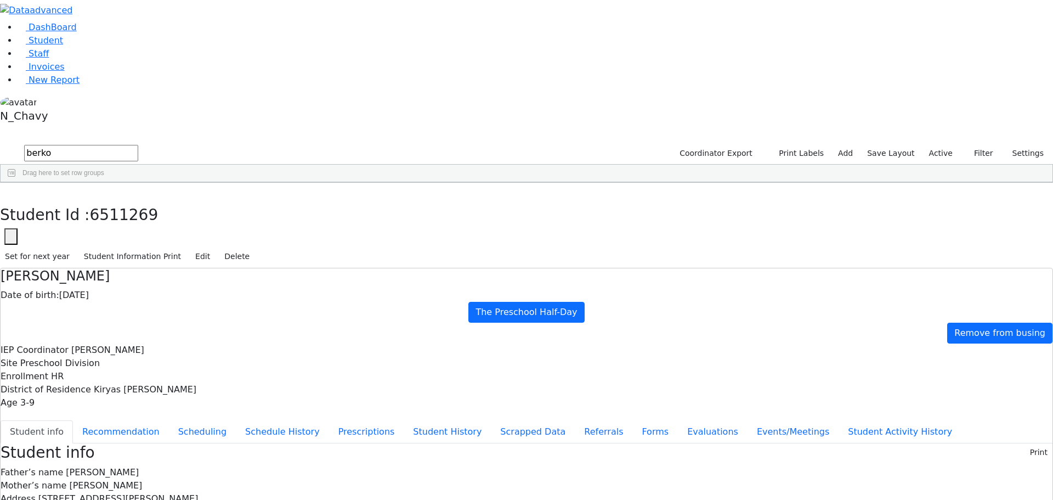
drag, startPoint x: 425, startPoint y: 169, endPoint x: 779, endPoint y: 264, distance: 367.0
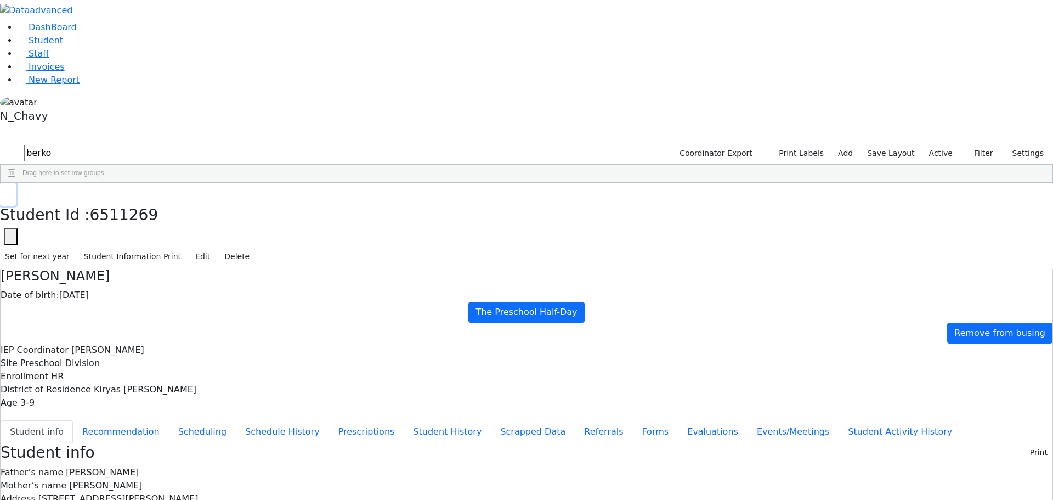
click at [11, 191] on icon "button" at bounding box center [8, 194] width 6 height 7
click at [936, 145] on label "Active" at bounding box center [940, 153] width 33 height 17
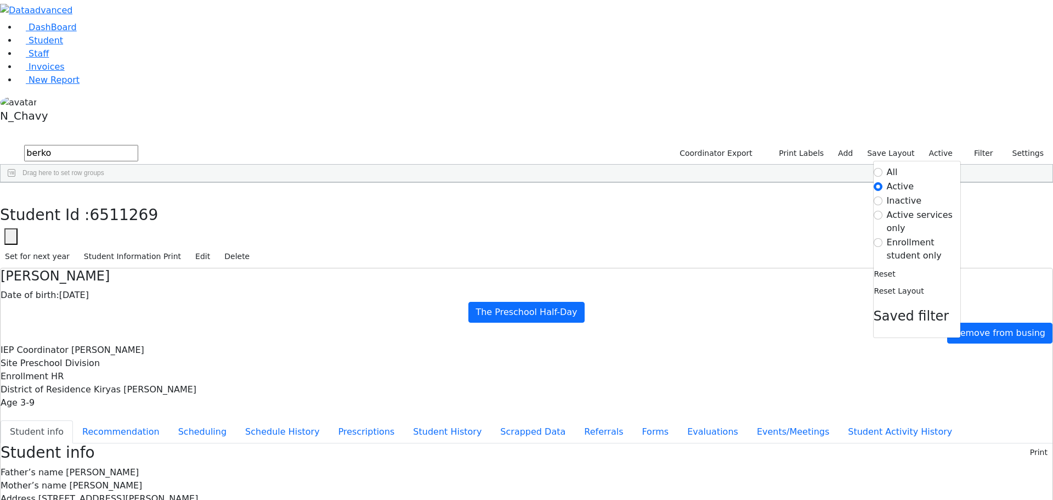
click at [927, 236] on label "Enrollment student only" at bounding box center [923, 249] width 73 height 26
click at [883, 238] on input "Enrollment student only" at bounding box center [878, 242] width 9 height 9
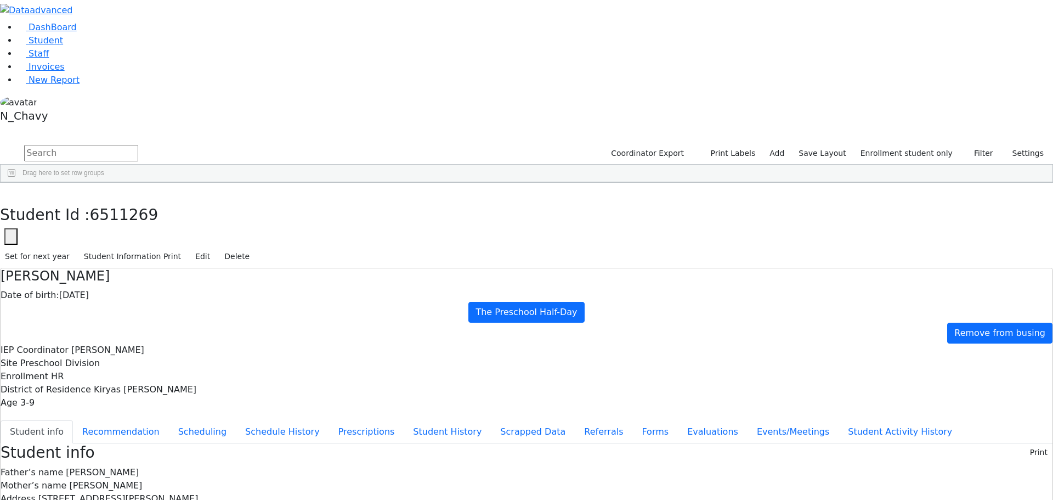
click at [112, 492] on div "[PERSON_NAME]" at bounding box center [84, 499] width 56 height 15
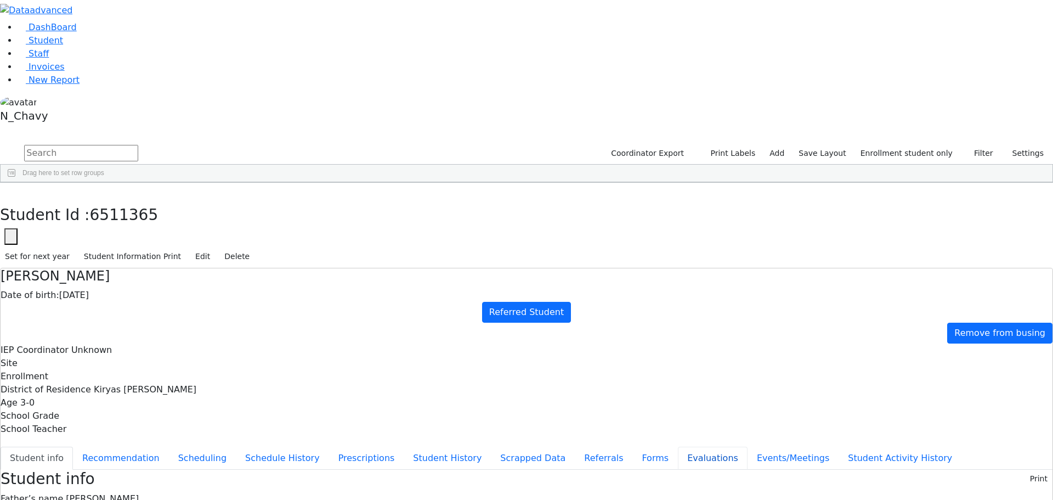
click at [678, 446] on button "Evaluations" at bounding box center [713, 457] width 70 height 23
checkbox input "true"
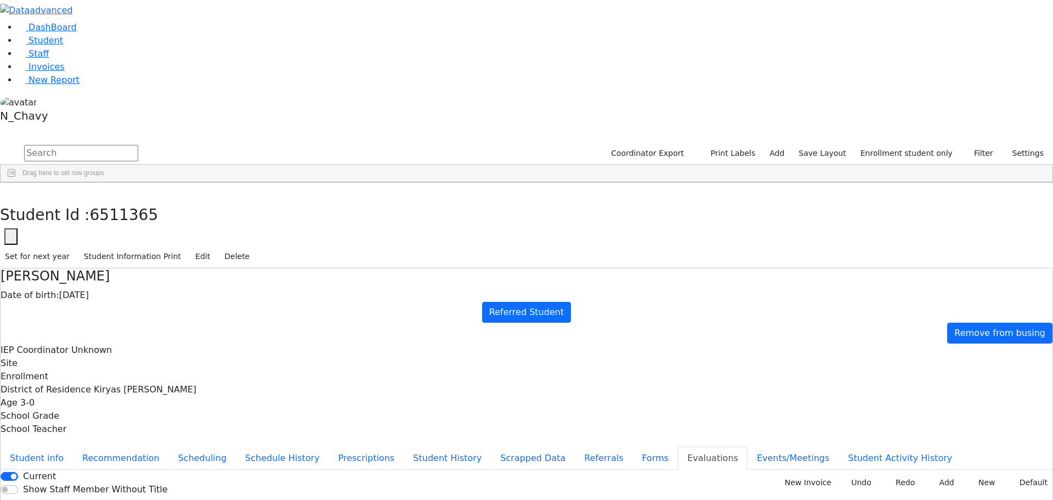
checkbox input "false"
checkbox input "true"
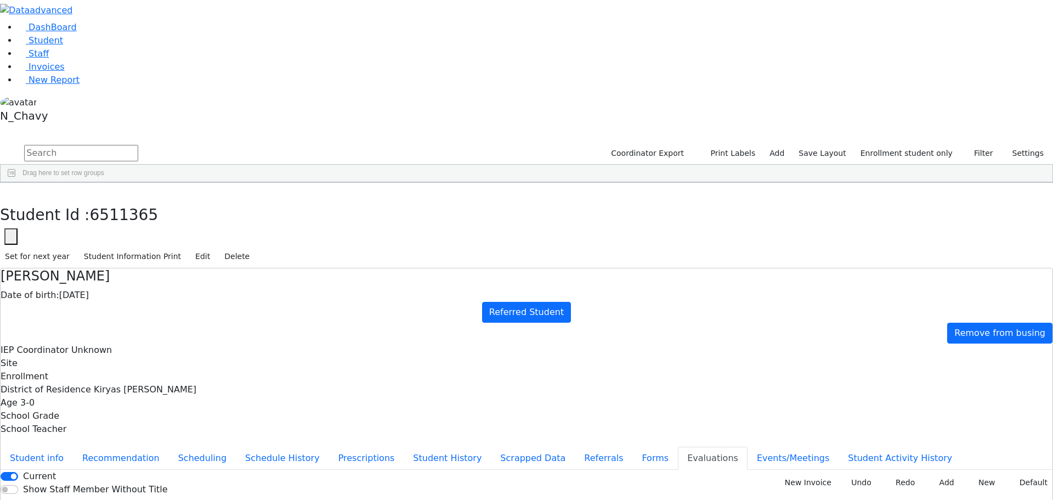
click at [815, 470] on div "Current Show Staff Member Without Title New Invoice Undo Redo Add New Default D…" at bounding box center [527, 505] width 1052 height 70
click at [814, 474] on button "New Invoice" at bounding box center [805, 482] width 64 height 17
type input "2025-09-08"
type input "PSKJ 18"
type input "185890"
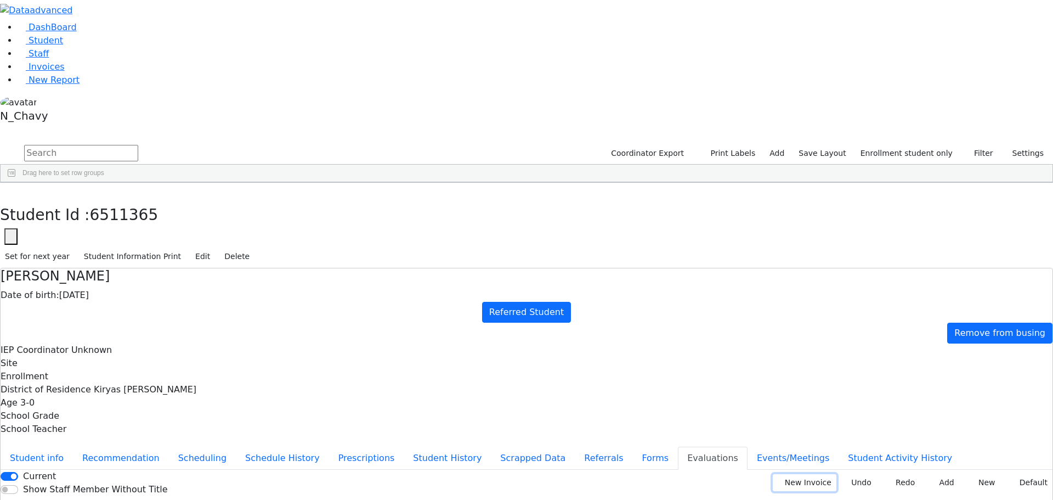
type input "2024-0950"
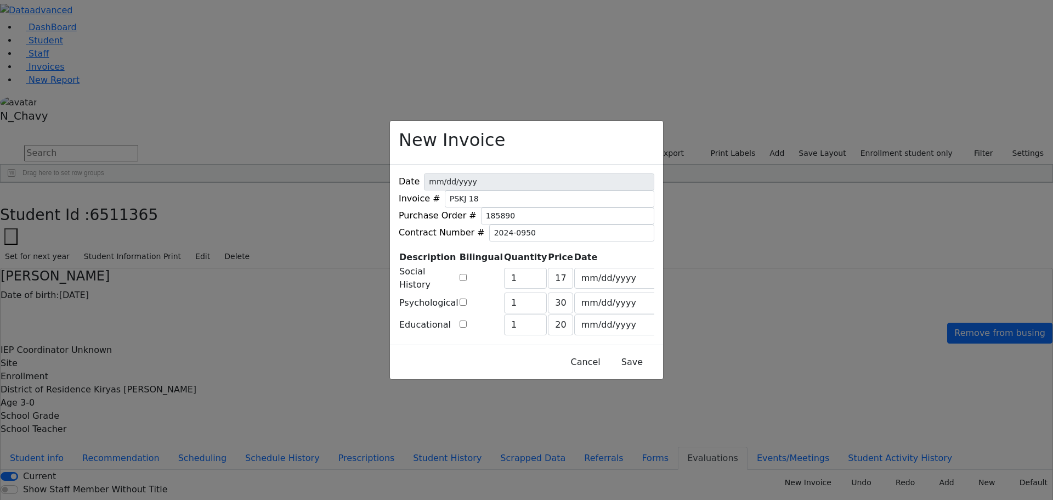
drag, startPoint x: 491, startPoint y: 323, endPoint x: 485, endPoint y: 323, distance: 6.0
click at [467, 323] on input "checkbox" at bounding box center [463, 323] width 7 height 7
checkbox input "true"
type input "249"
click at [467, 298] on input "checkbox" at bounding box center [463, 301] width 7 height 7
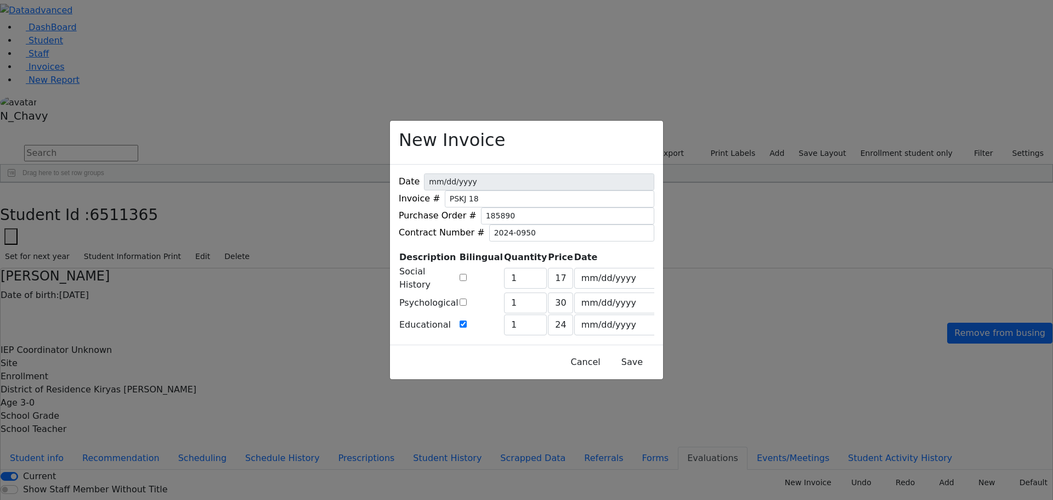
checkbox input "true"
type input "392"
click at [621, 366] on button "Save" at bounding box center [632, 362] width 49 height 21
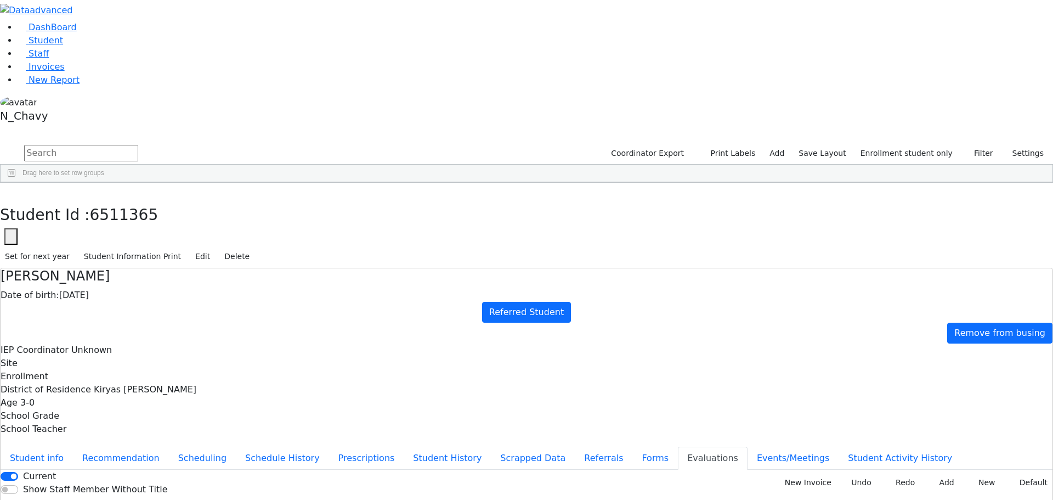
click at [73, 446] on button "Student info" at bounding box center [37, 457] width 72 height 23
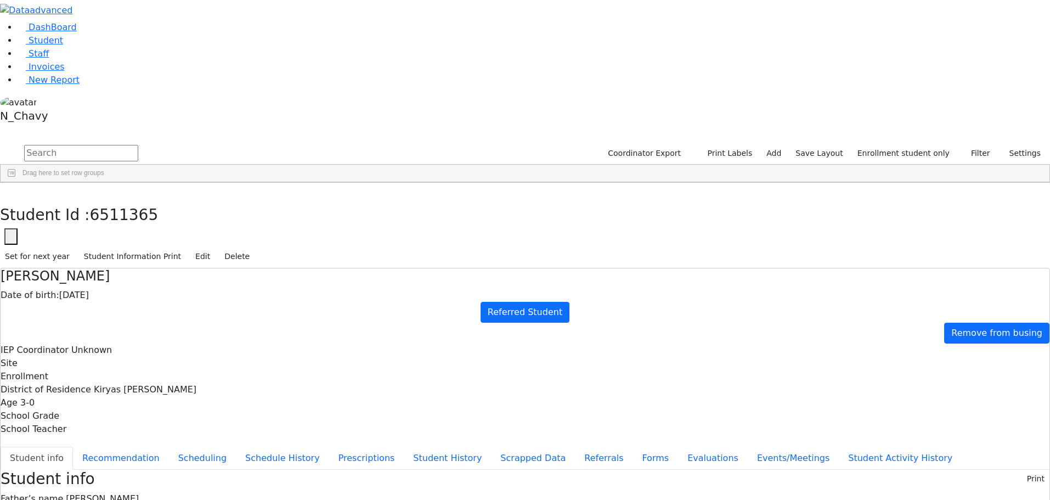
click at [5, 191] on use "button" at bounding box center [5, 191] width 0 height 0
click at [130, 369] on div "Fisher" at bounding box center [98, 376] width 64 height 15
click at [130, 354] on div "Fischer" at bounding box center [98, 361] width 64 height 15
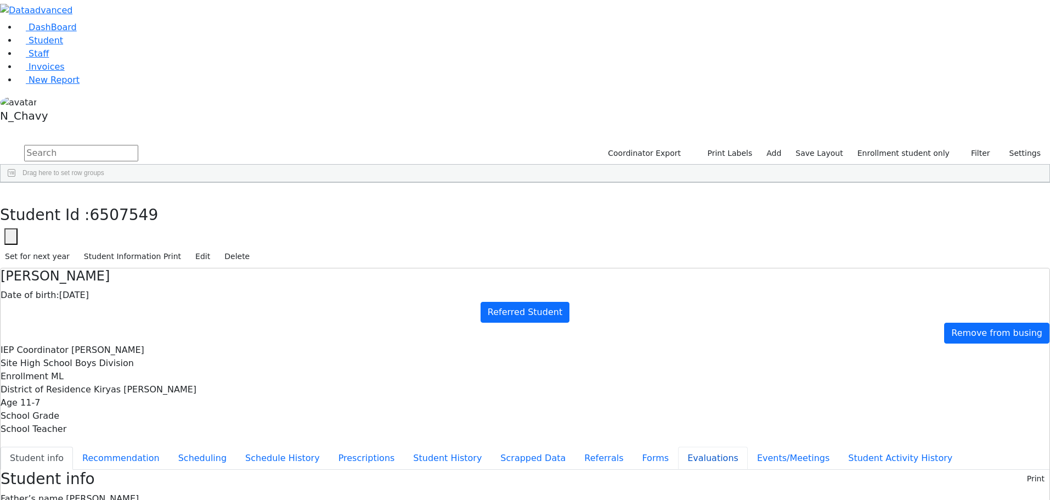
click at [678, 446] on button "Evaluations" at bounding box center [713, 457] width 70 height 23
click at [748, 446] on button "Events/Meetings" at bounding box center [793, 457] width 91 height 23
click at [73, 446] on button "Student info" at bounding box center [37, 457] width 72 height 23
drag, startPoint x: 574, startPoint y: 422, endPoint x: 649, endPoint y: 431, distance: 75.7
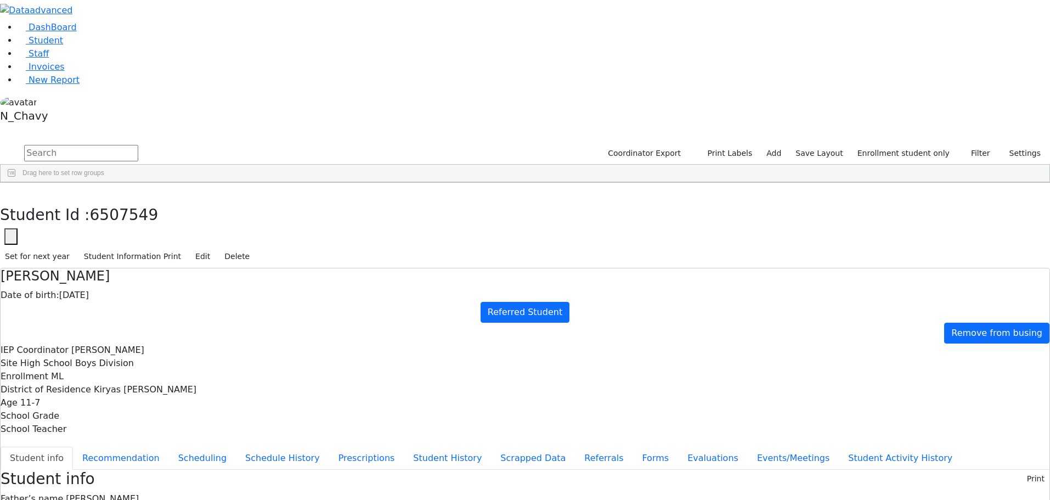
drag, startPoint x: 540, startPoint y: 420, endPoint x: 636, endPoint y: 418, distance: 96.5
click at [11, 191] on icon "button" at bounding box center [8, 194] width 6 height 7
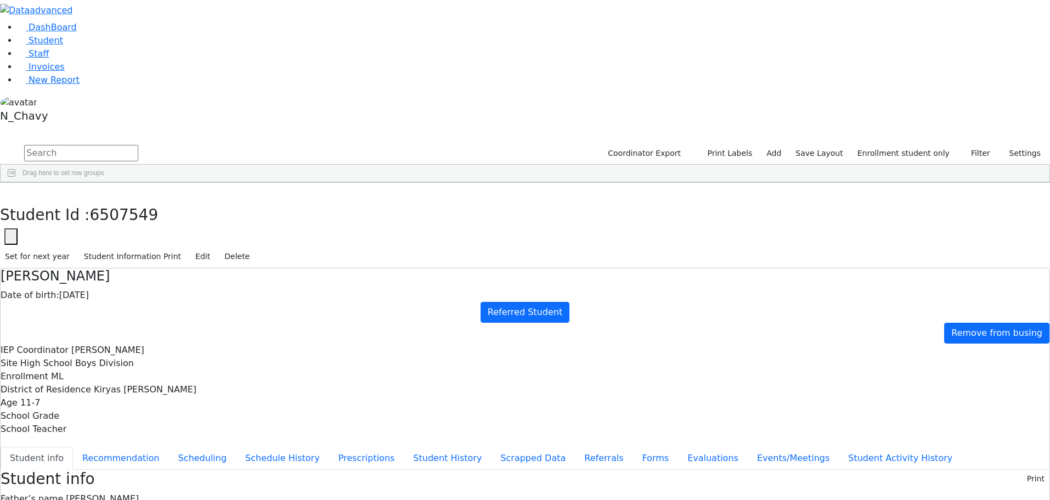
click at [127, 292] on div "Deutsch" at bounding box center [95, 299] width 64 height 15
click at [748, 446] on button "Events/Meetings" at bounding box center [793, 457] width 91 height 23
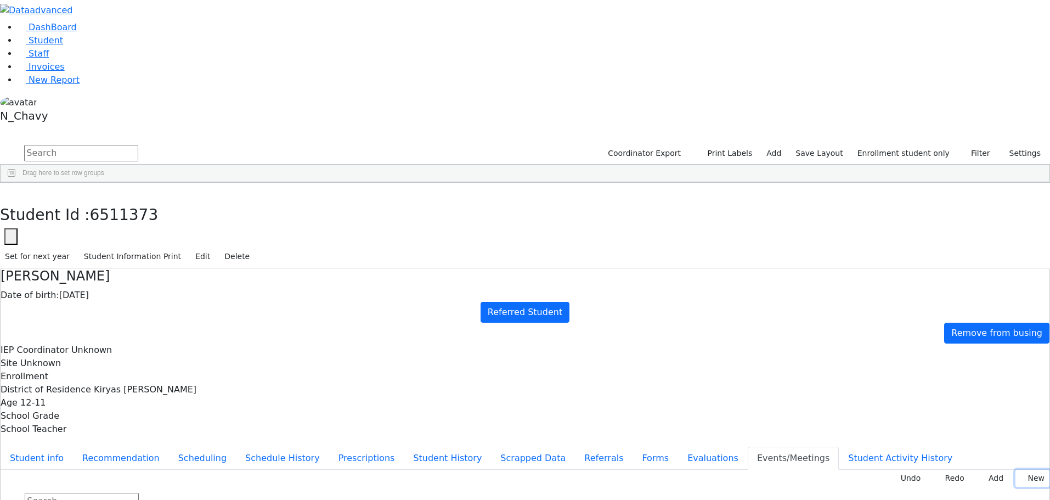
click at [1030, 470] on button "New" at bounding box center [1032, 478] width 34 height 17
type input "2025-11-04"
drag, startPoint x: 519, startPoint y: 278, endPoint x: 525, endPoint y: 275, distance: 6.4
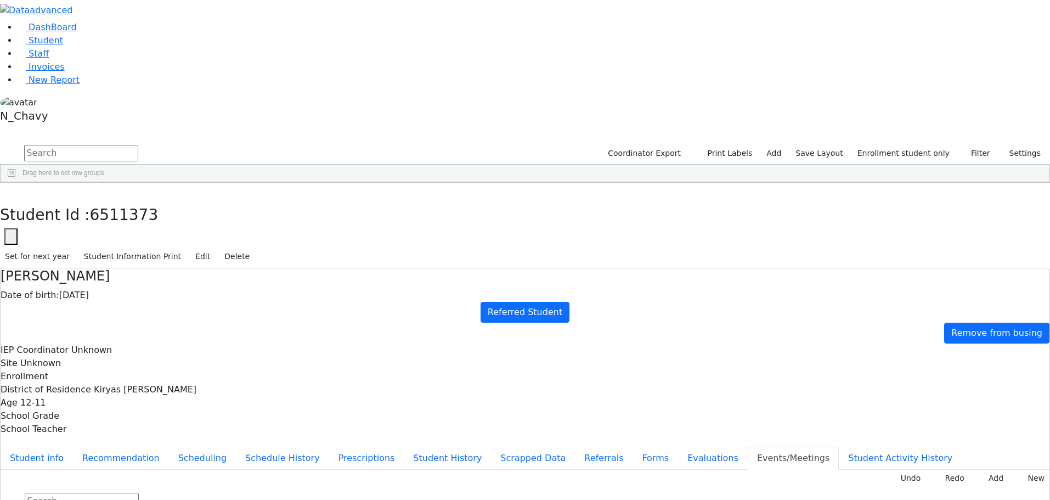
click at [678, 446] on button "Evaluations" at bounding box center [713, 457] width 70 height 23
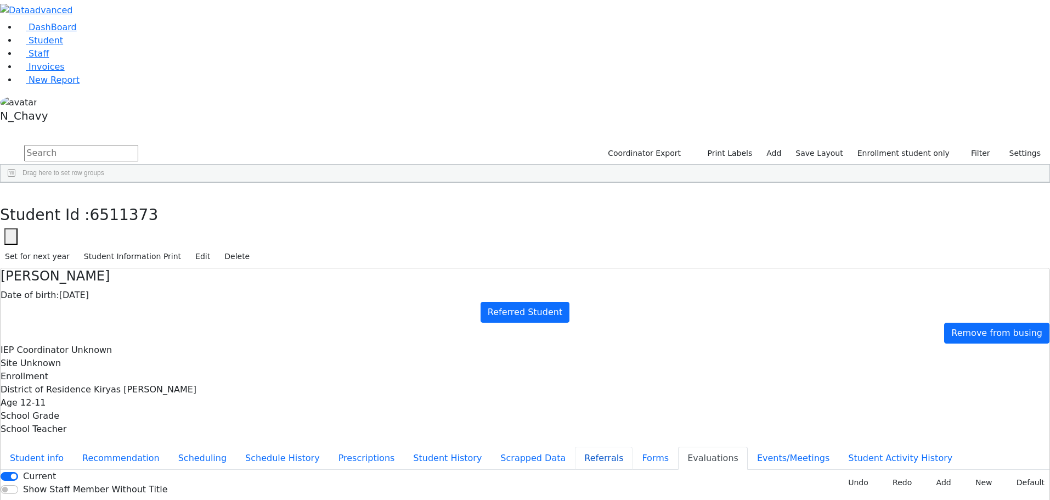
click at [575, 446] on button "Referrals" at bounding box center [604, 457] width 58 height 23
click at [678, 446] on button "Evaluations" at bounding box center [713, 457] width 70 height 23
click at [1030, 474] on button "Default" at bounding box center [1026, 482] width 45 height 17
click at [575, 446] on button "Referrals" at bounding box center [604, 457] width 58 height 23
click at [678, 446] on button "Evaluations" at bounding box center [713, 457] width 70 height 23
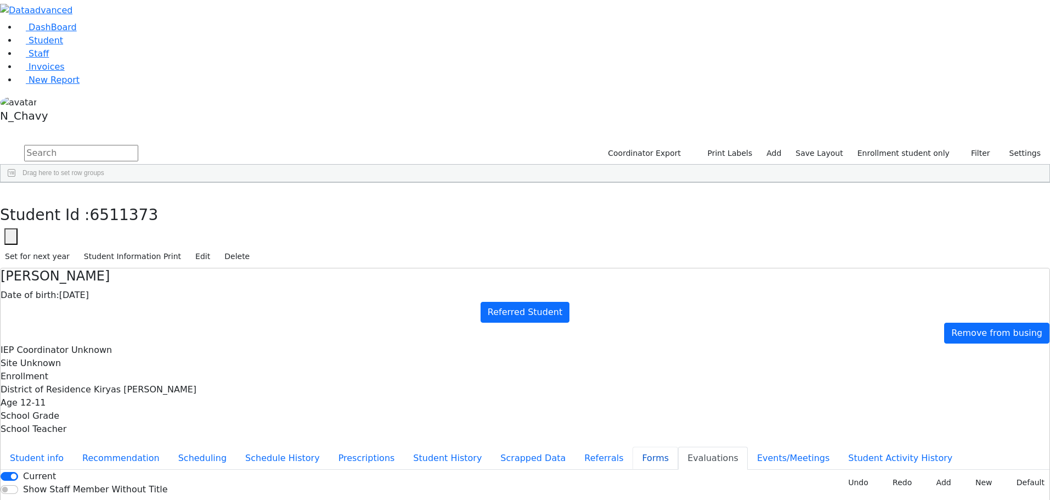
click at [632, 446] on button "Forms" at bounding box center [655, 457] width 46 height 23
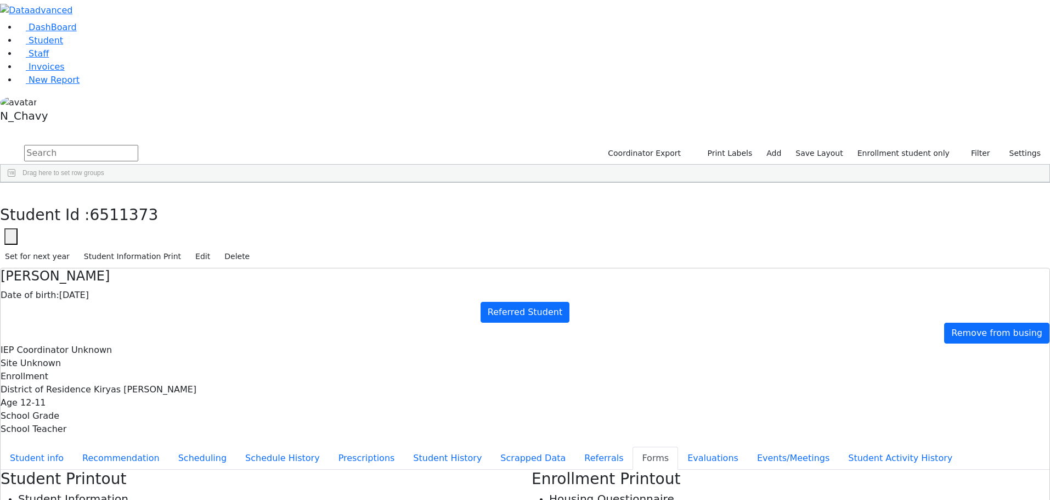
type input "Mrs. Chana Deutsch"
click at [575, 446] on button "Referrals" at bounding box center [604, 457] width 58 height 23
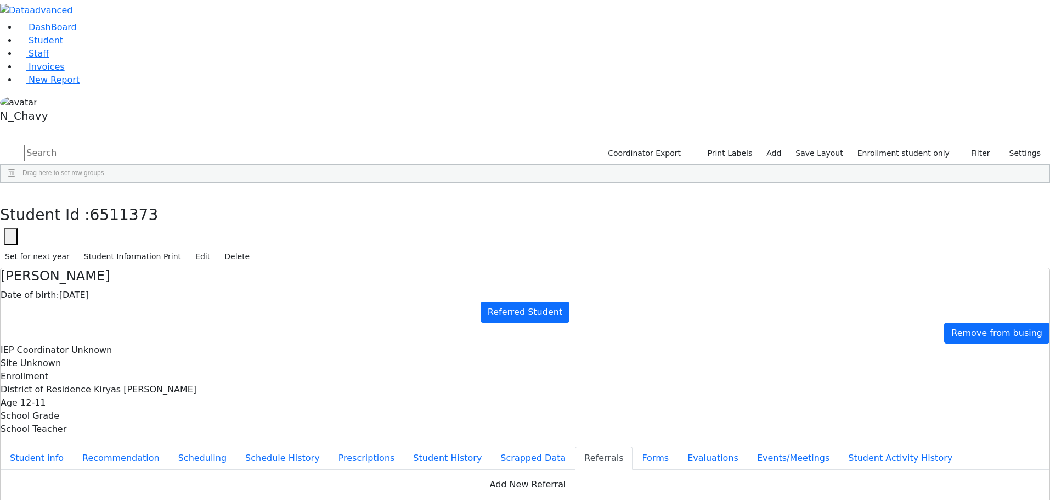
click at [864, 330] on button "Apply" at bounding box center [867, 334] width 28 height 15
type input "09/08/2025"
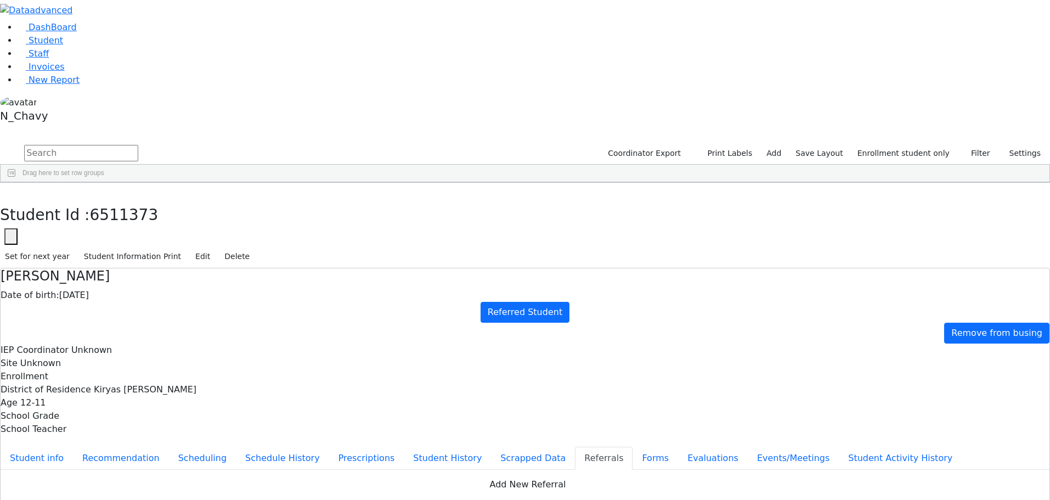
click at [54, 72] on span "Invoices" at bounding box center [47, 66] width 36 height 10
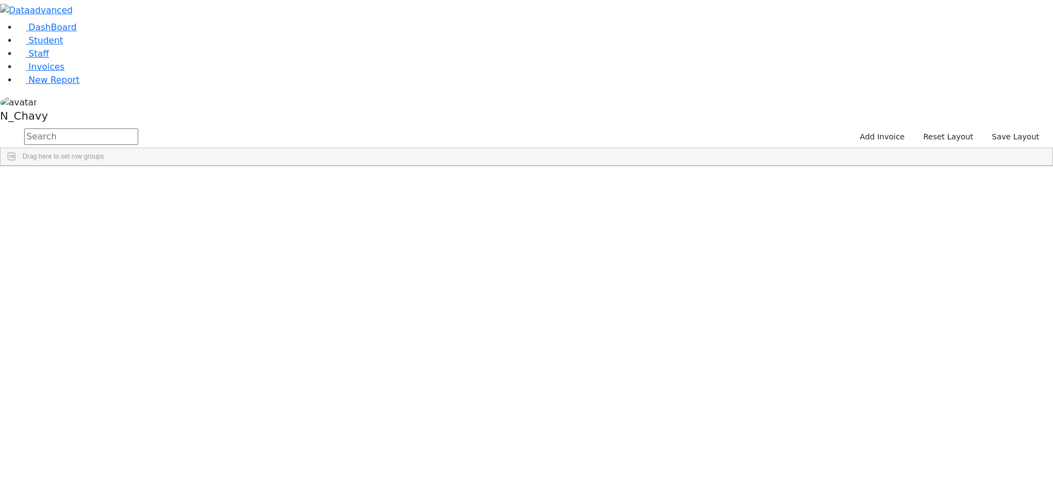
click at [83, 184] on div "PSKJ 18" at bounding box center [42, 191] width 82 height 15
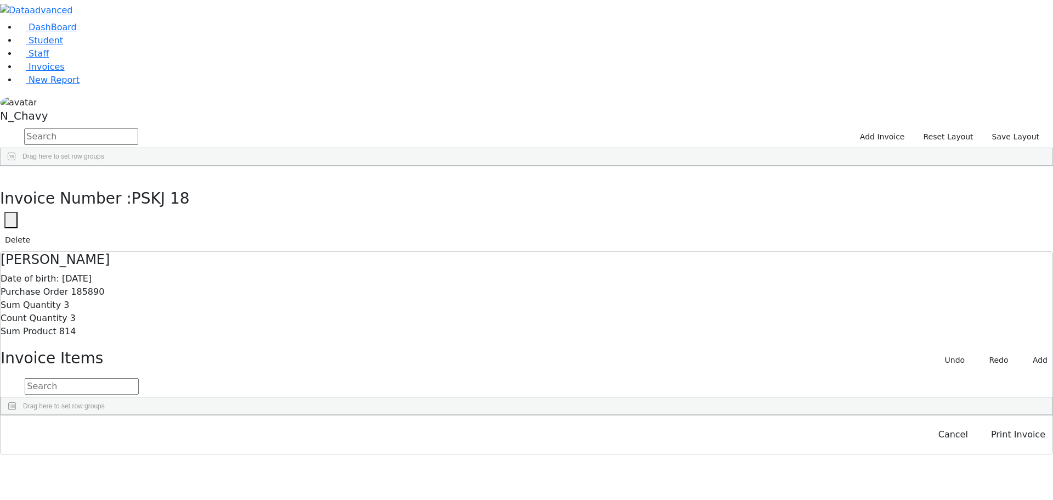
click at [18, 212] on button "button" at bounding box center [10, 220] width 13 height 16
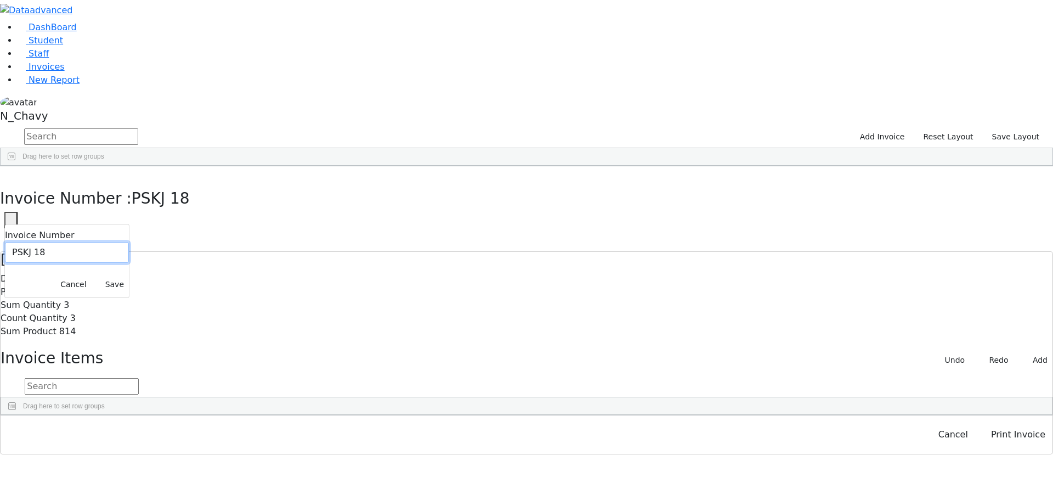
drag, startPoint x: 766, startPoint y: 65, endPoint x: 773, endPoint y: 65, distance: 7.7
click at [129, 242] on input "PSKJ 18" at bounding box center [67, 252] width 124 height 21
drag, startPoint x: 767, startPoint y: 64, endPoint x: 773, endPoint y: 64, distance: 6.0
click at [129, 242] on input "PSKJ 18" at bounding box center [67, 252] width 124 height 21
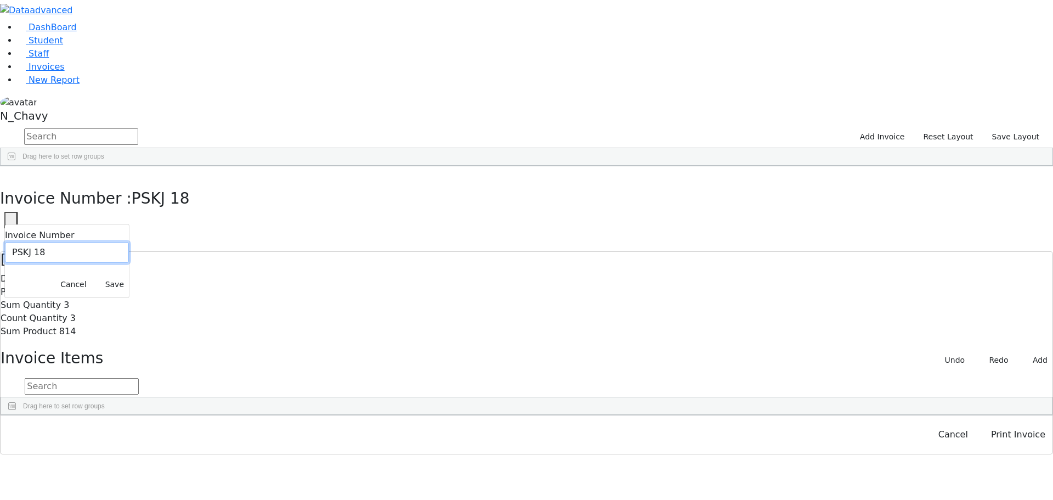
paste input "018-26F"
type input "PSKJ 018-26F"
click at [129, 276] on button "Save" at bounding box center [114, 284] width 29 height 17
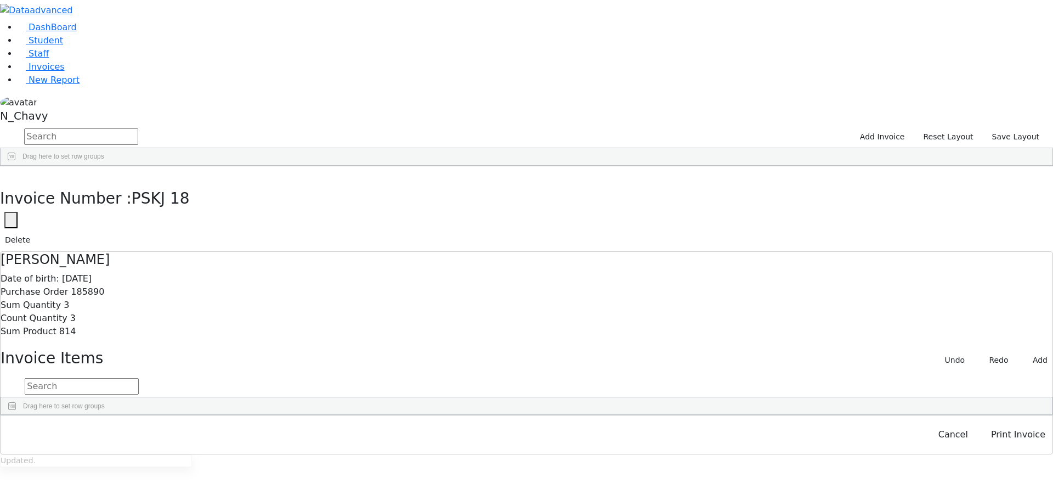
click at [83, 184] on div "PSKJ 018-26F" at bounding box center [42, 191] width 82 height 15
click at [992, 445] on button "Print Invoice" at bounding box center [1018, 434] width 69 height 21
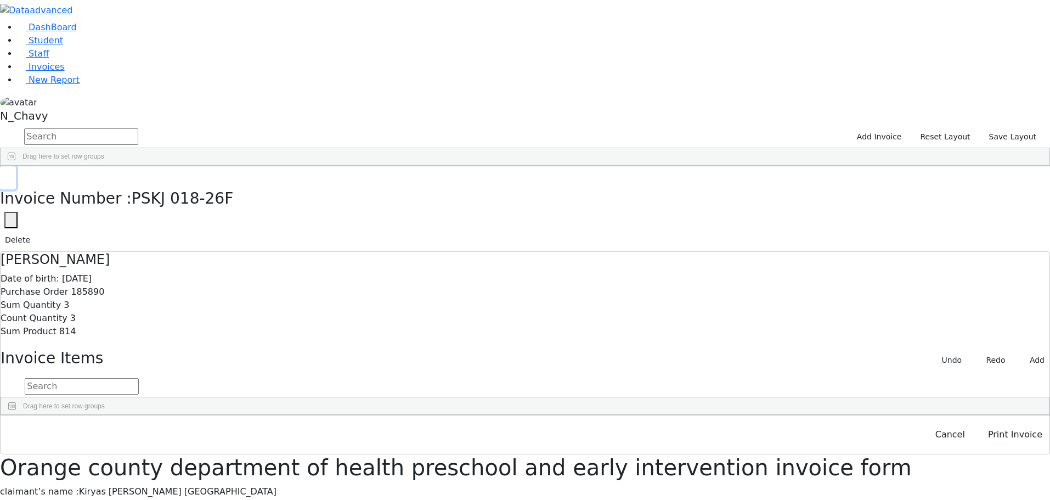
click at [11, 174] on icon "button" at bounding box center [8, 177] width 6 height 7
click at [37, 46] on span "Student" at bounding box center [46, 40] width 35 height 10
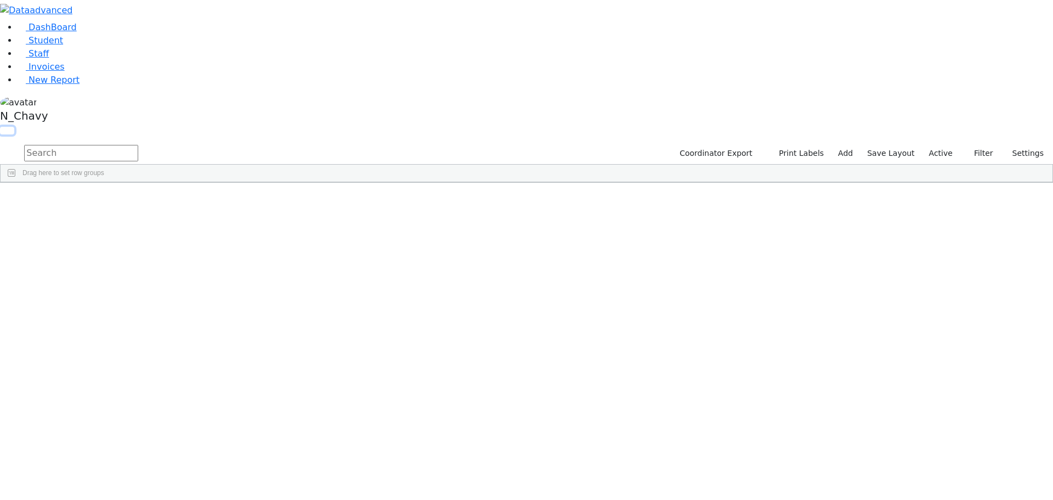
click at [14, 127] on button "button" at bounding box center [7, 131] width 14 height 8
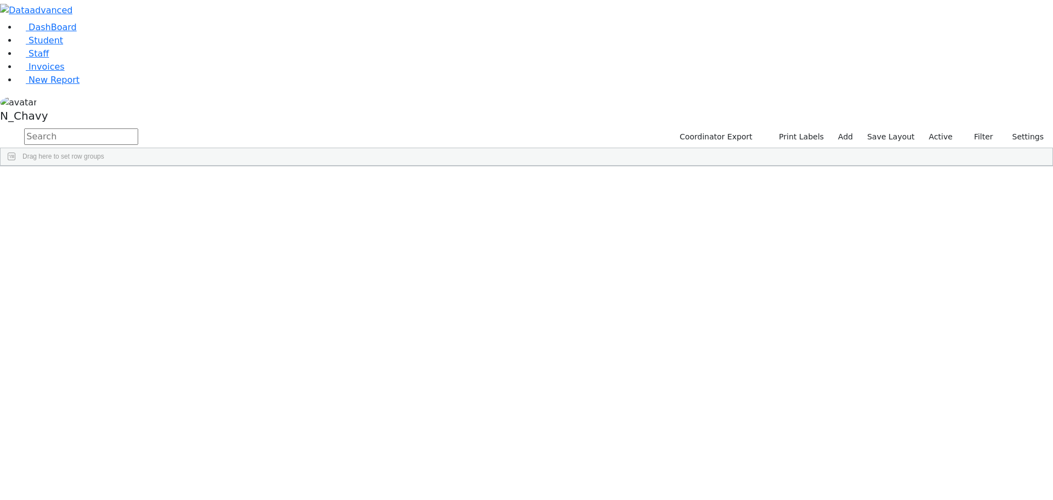
click at [0, 0] on button "button" at bounding box center [0, 0] width 0 height 0
